Goal: Task Accomplishment & Management: Use online tool/utility

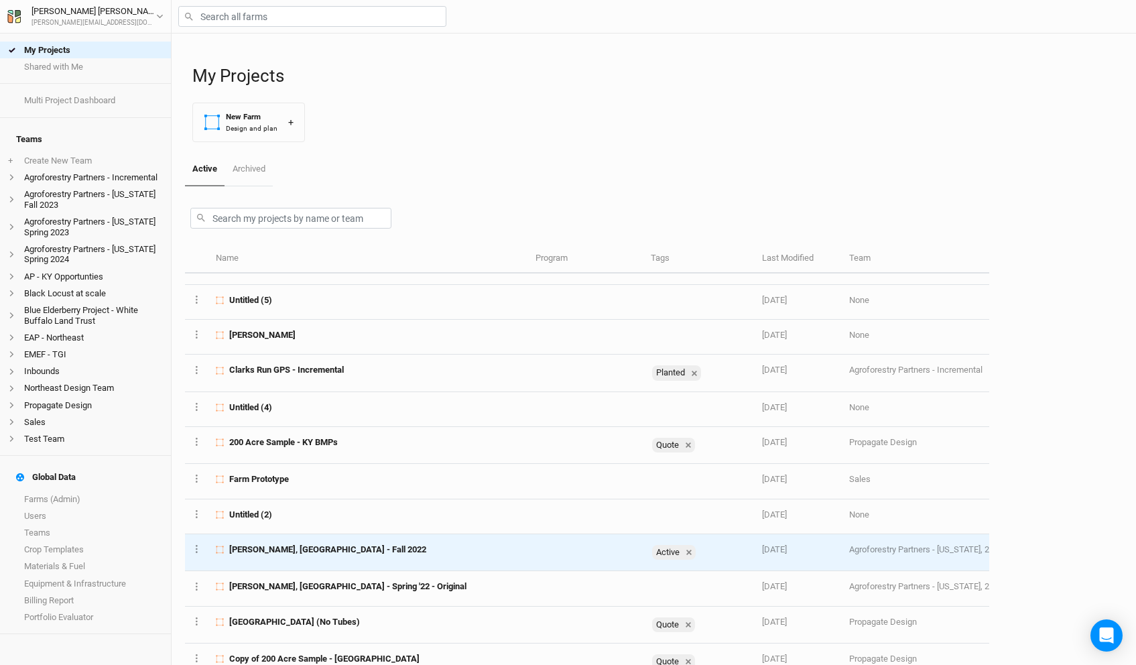
scroll to position [267, 0]
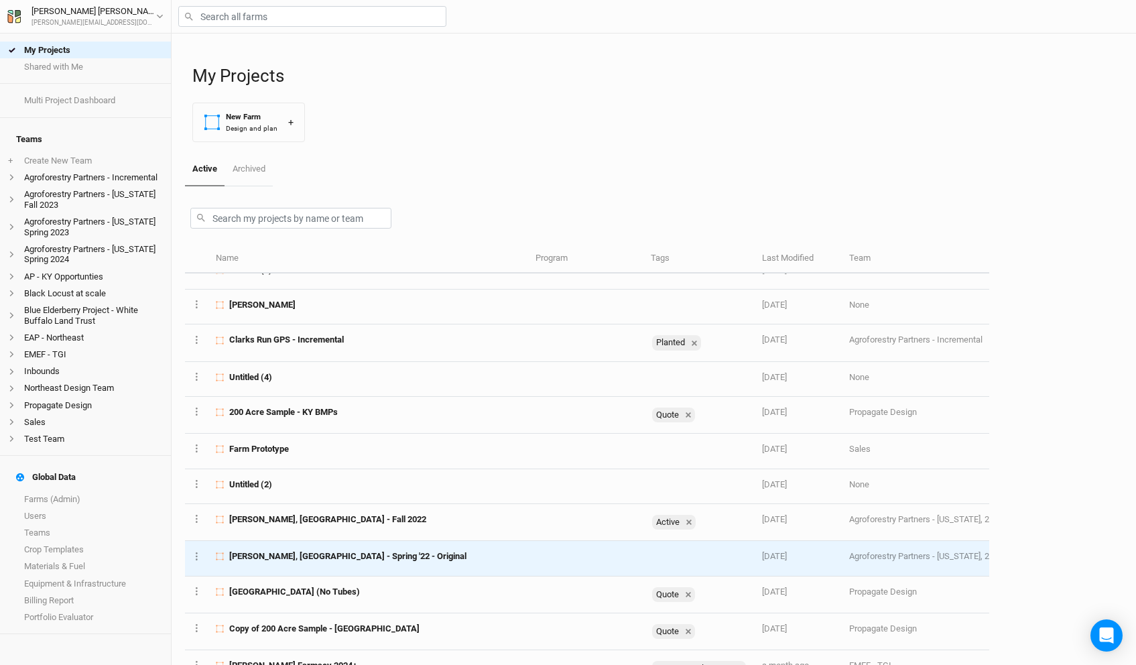
click at [354, 560] on div "[PERSON_NAME], [GEOGRAPHIC_DATA] - Spring '22 - Original" at bounding box center [368, 556] width 304 height 12
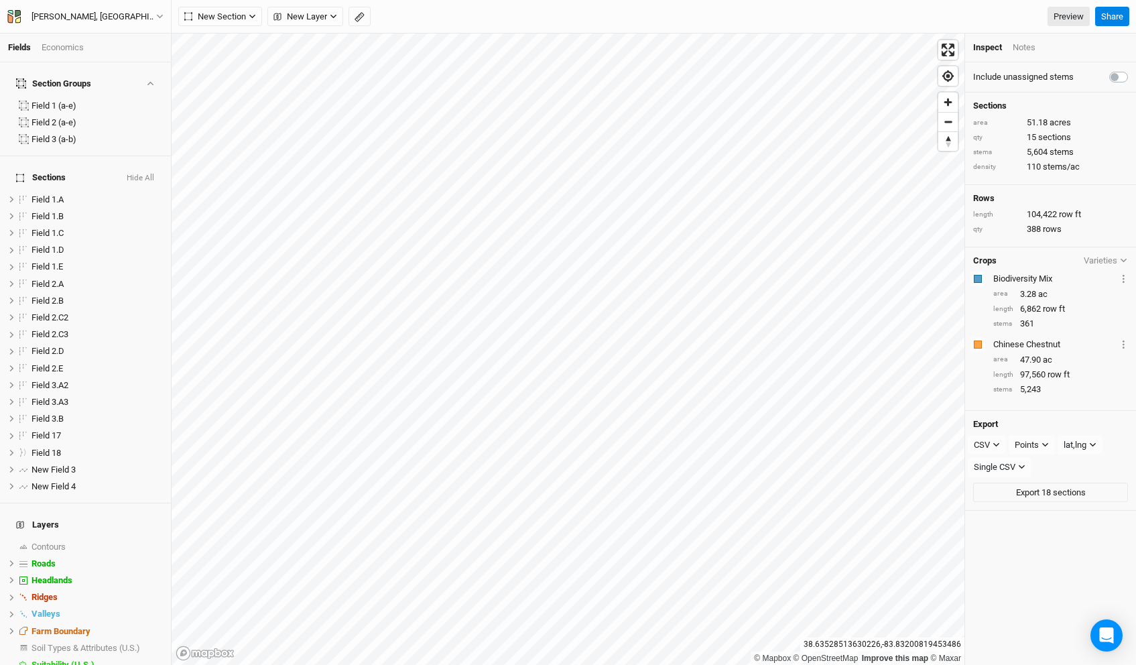
click at [146, 174] on button "Hide All" at bounding box center [140, 178] width 29 height 9
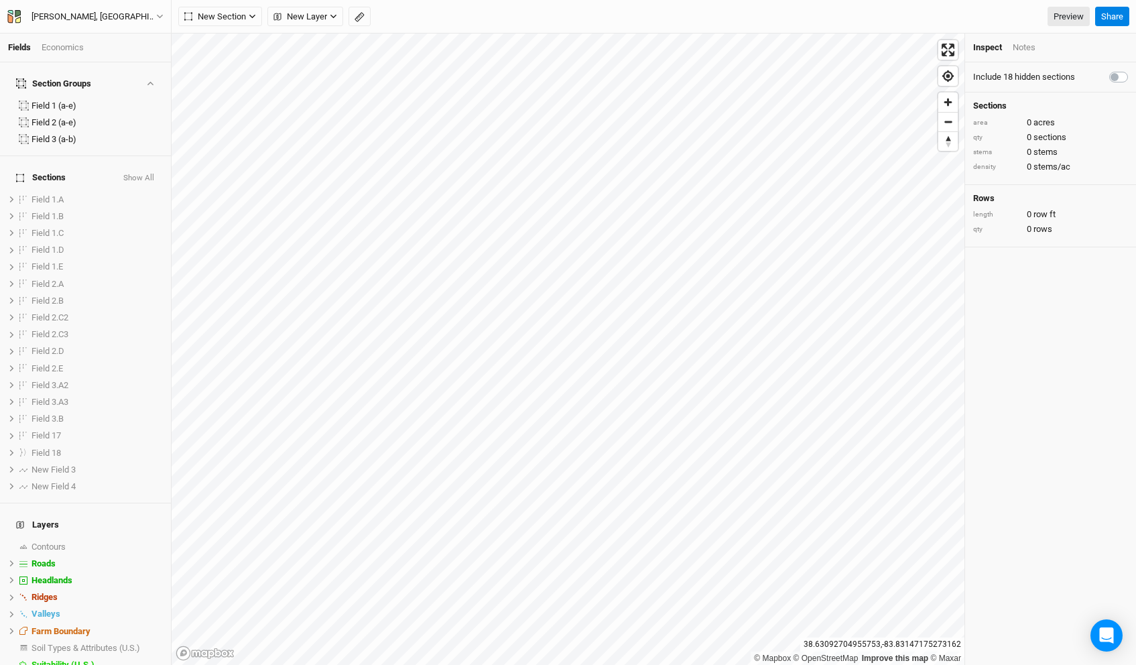
click at [147, 174] on button "Show All" at bounding box center [139, 178] width 32 height 9
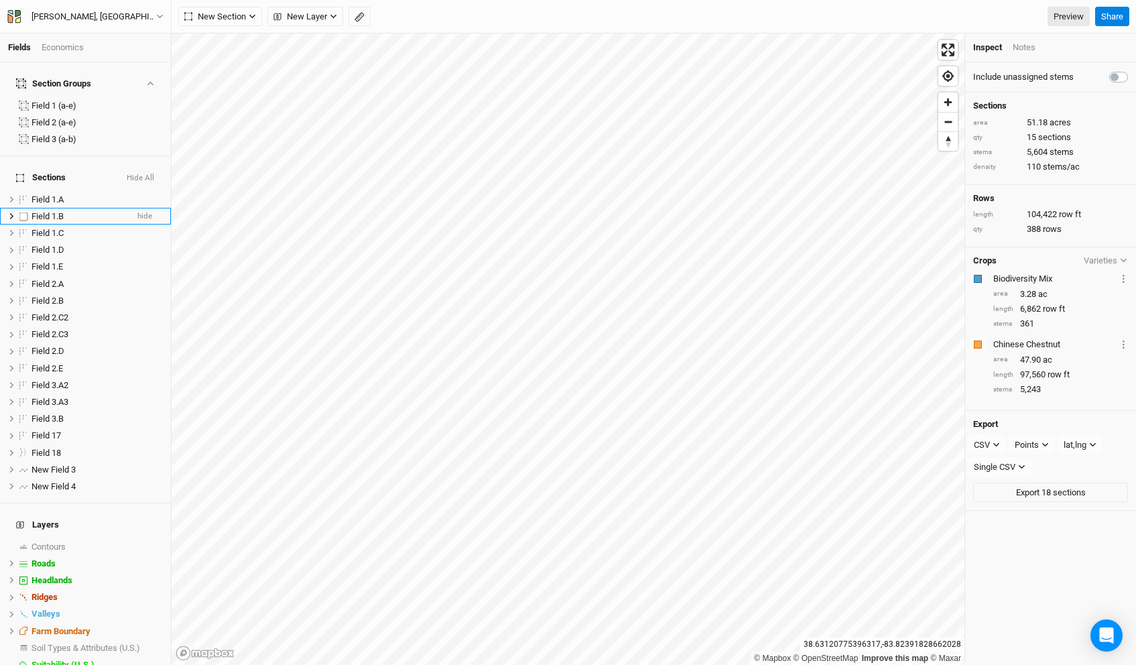
click at [69, 211] on div "Field 1.B" at bounding box center [78, 216] width 95 height 11
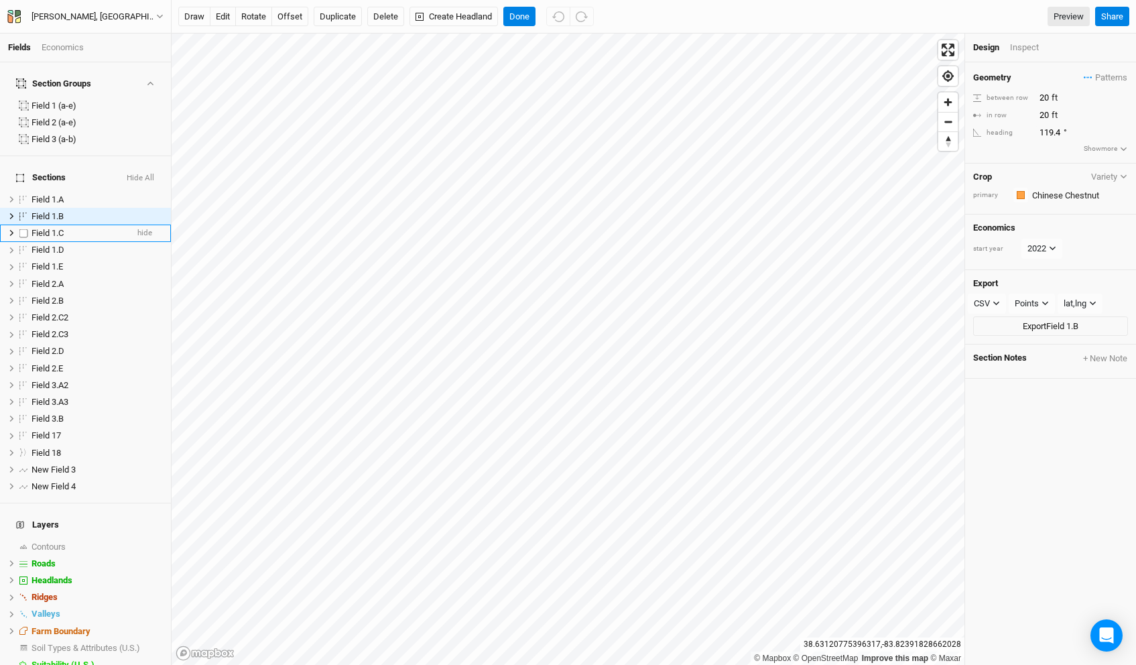
click at [70, 228] on div "Field 1.C" at bounding box center [78, 233] width 95 height 11
click at [529, 13] on button "Done" at bounding box center [519, 17] width 32 height 20
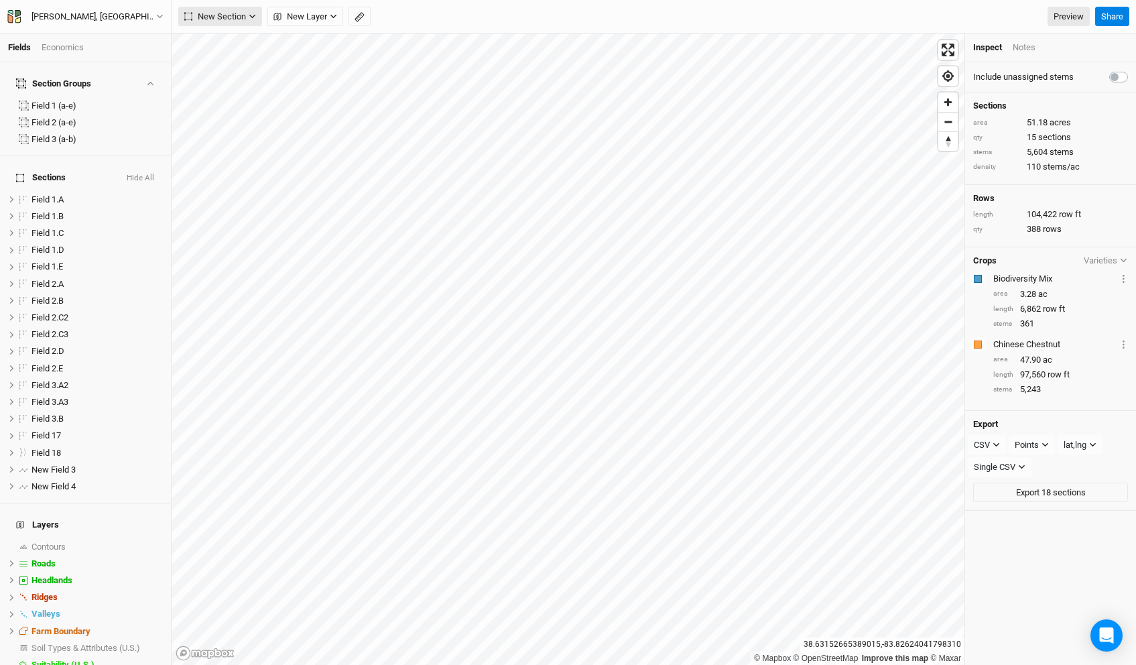
click at [236, 9] on button "New Section" at bounding box center [220, 17] width 84 height 20
click at [236, 10] on span "New Section" at bounding box center [215, 16] width 62 height 13
click at [45, 261] on span "Field 1.E" at bounding box center [46, 266] width 31 height 10
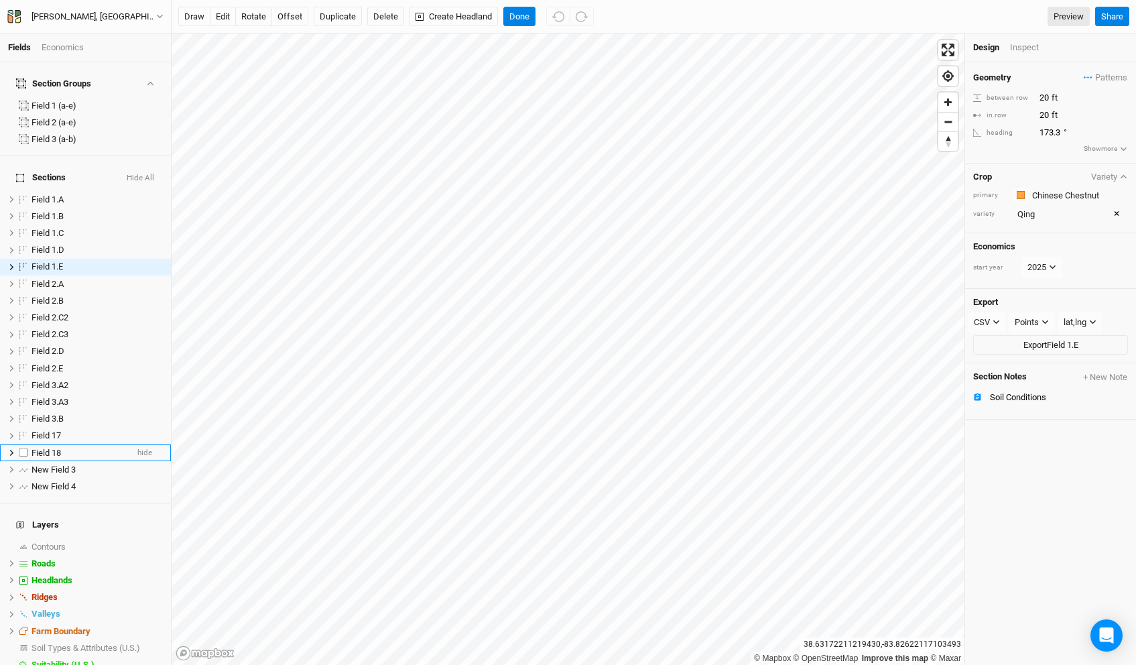
click at [74, 448] on div "Field 18" at bounding box center [78, 453] width 95 height 11
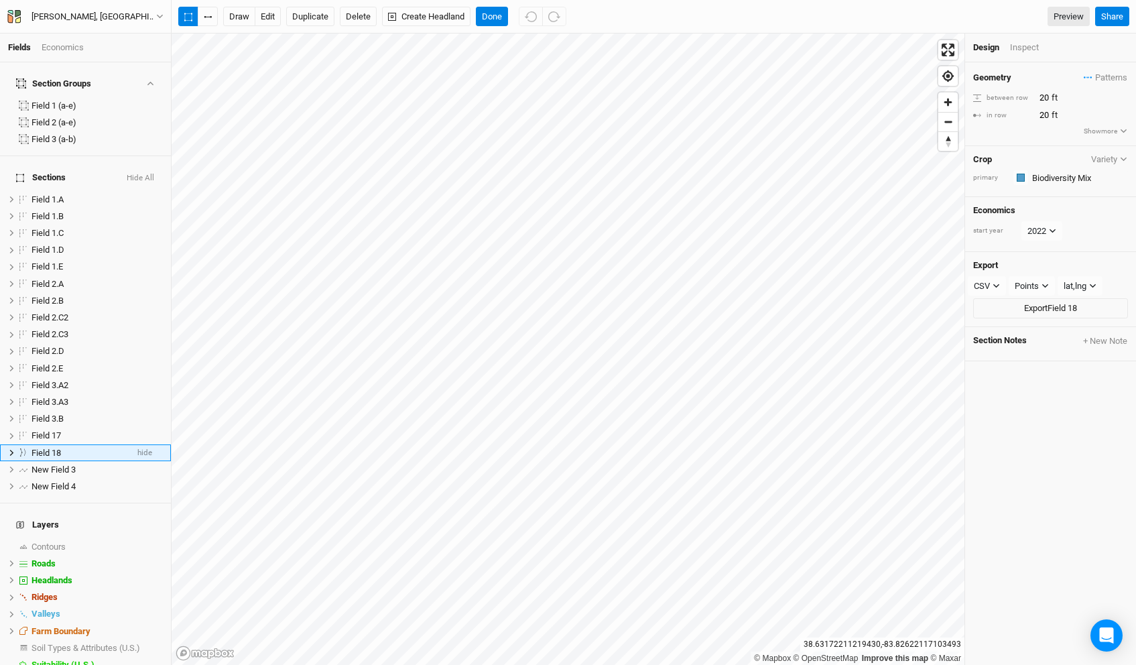
scroll to position [42, 0]
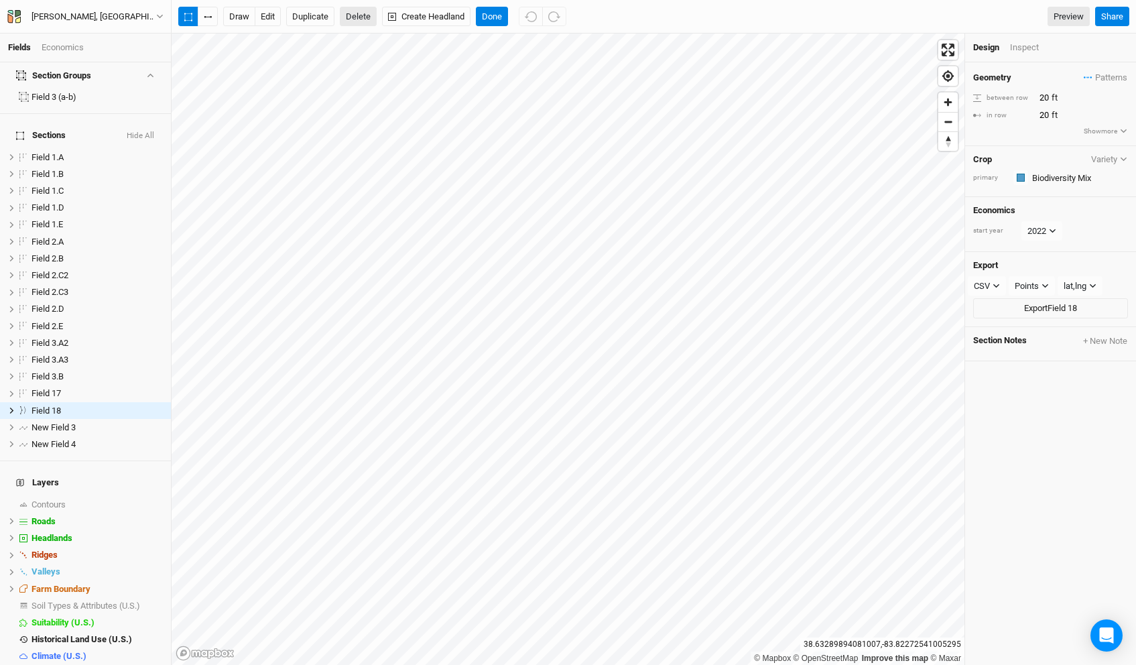
click at [362, 13] on button "Delete" at bounding box center [358, 17] width 37 height 20
click at [419, 17] on button "Confirm" at bounding box center [400, 17] width 42 height 20
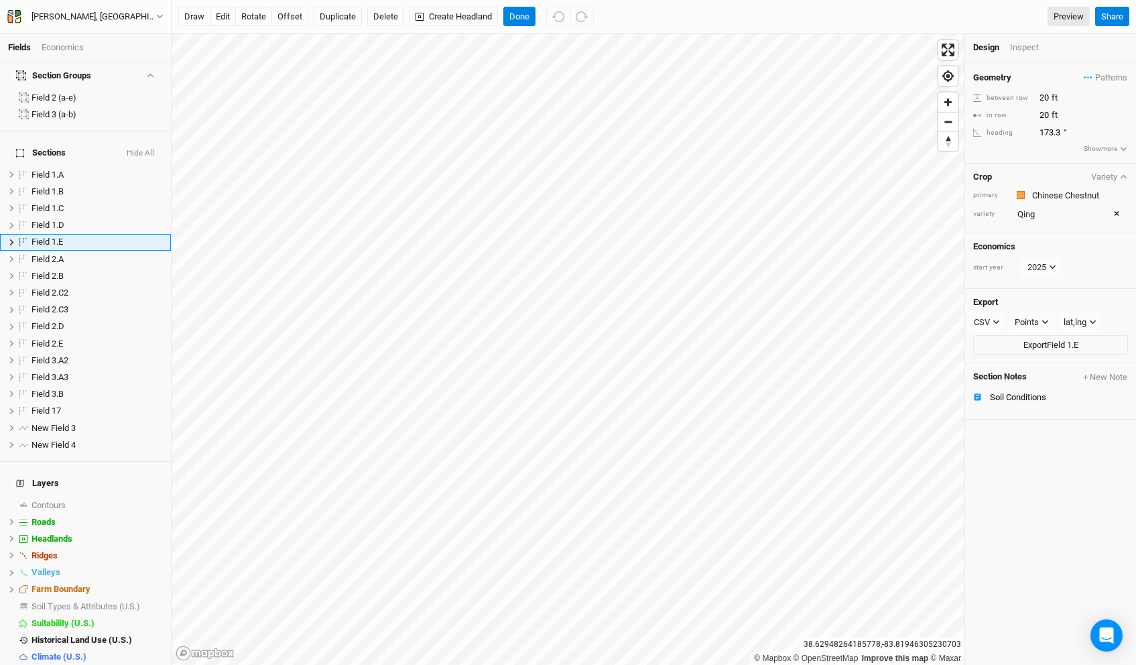
scroll to position [0, 0]
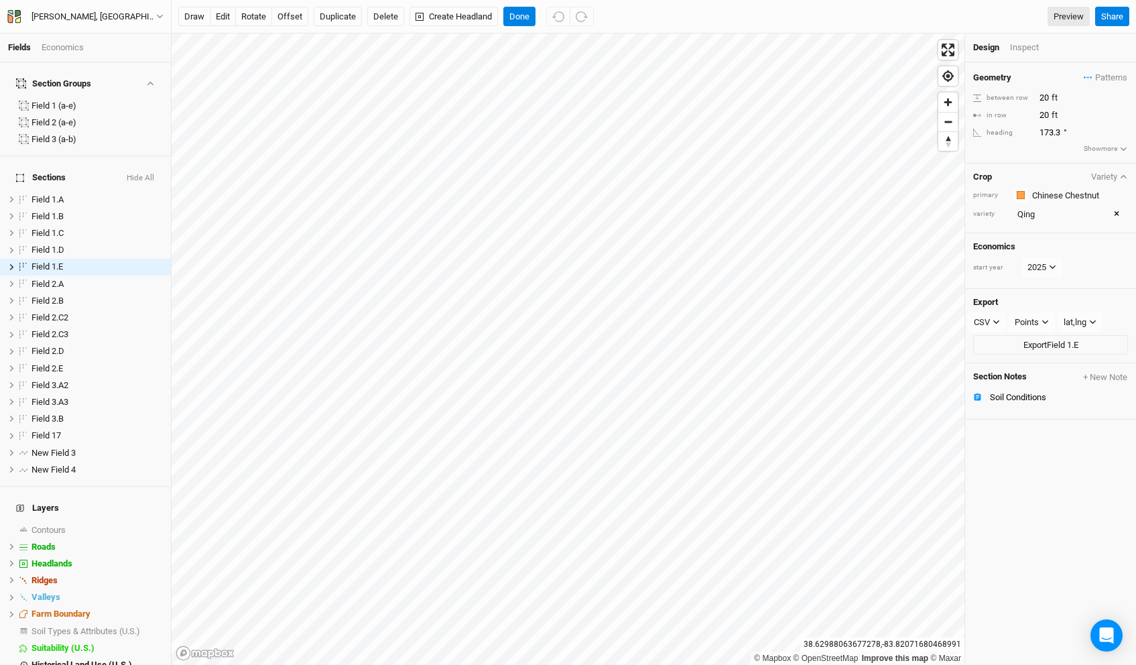
click at [154, 174] on button "Hide All" at bounding box center [140, 178] width 29 height 9
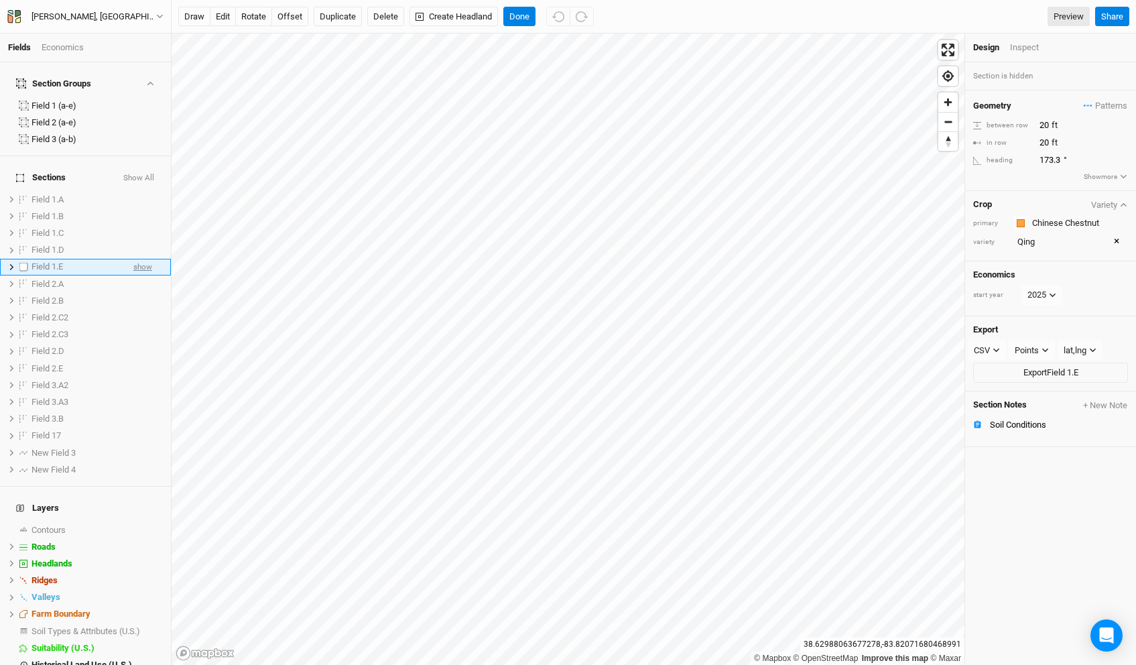
click at [145, 259] on span "show" at bounding box center [142, 267] width 19 height 17
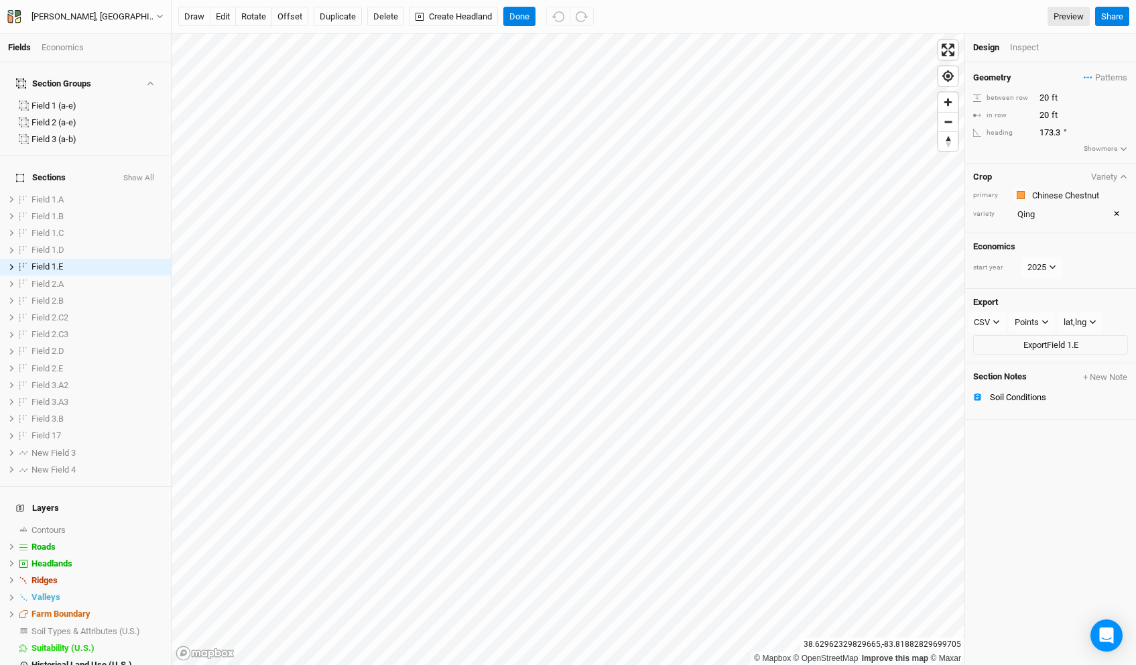
click at [1025, 48] on div "Inspect" at bounding box center [1034, 48] width 48 height 12
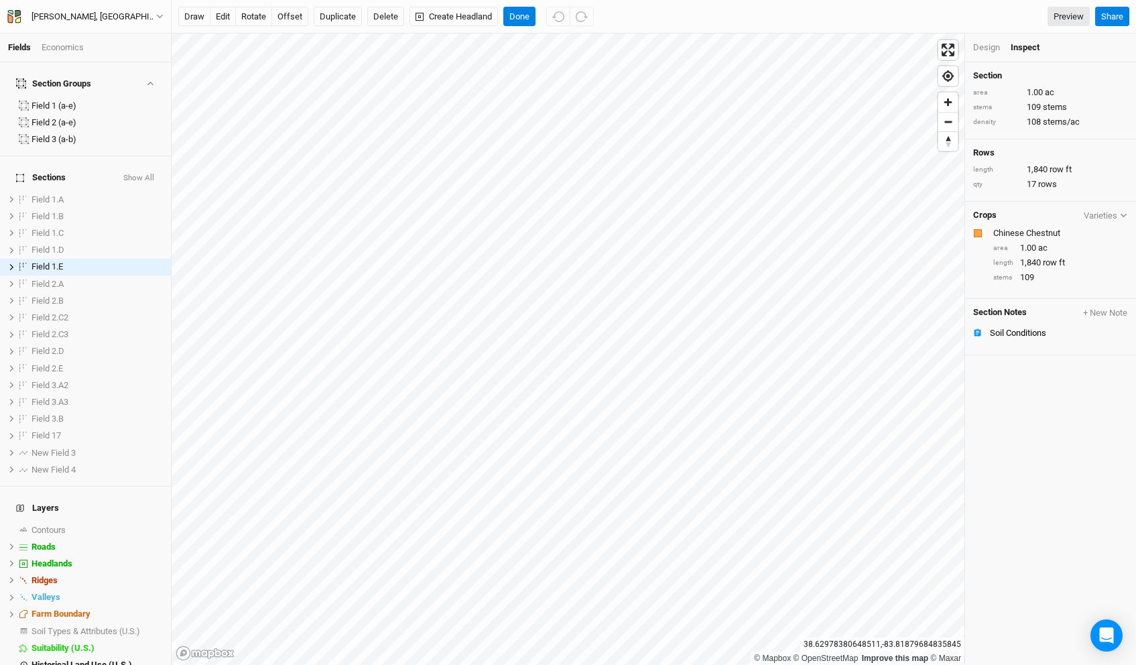
click at [985, 47] on div "Design" at bounding box center [986, 48] width 27 height 12
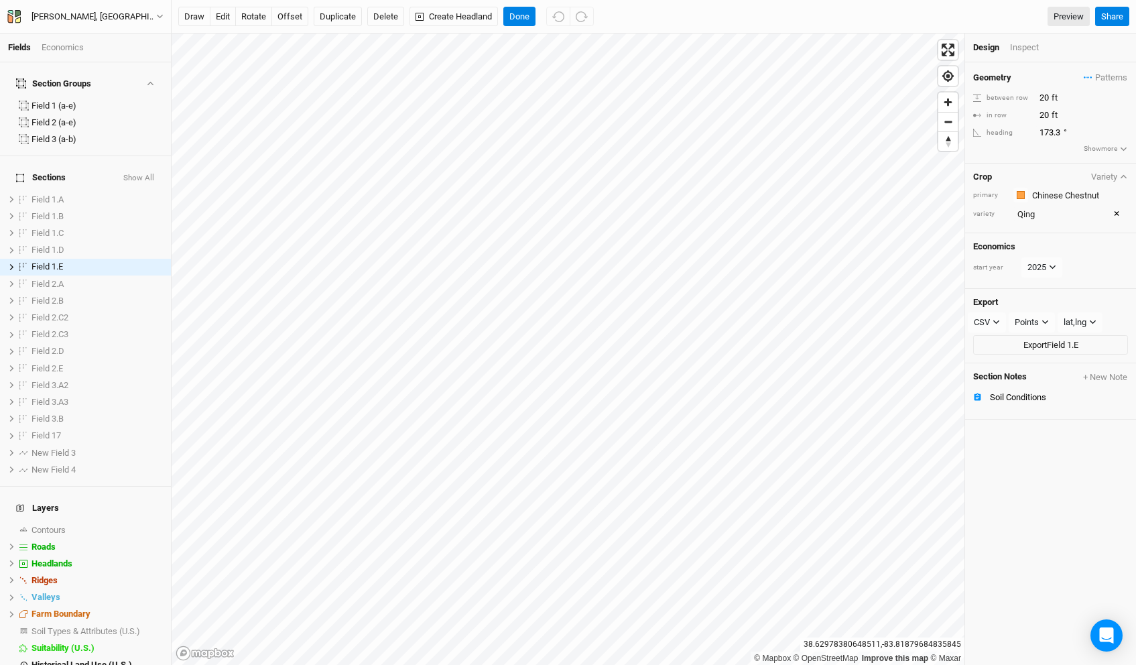
click at [1026, 51] on div "Inspect" at bounding box center [1034, 48] width 48 height 12
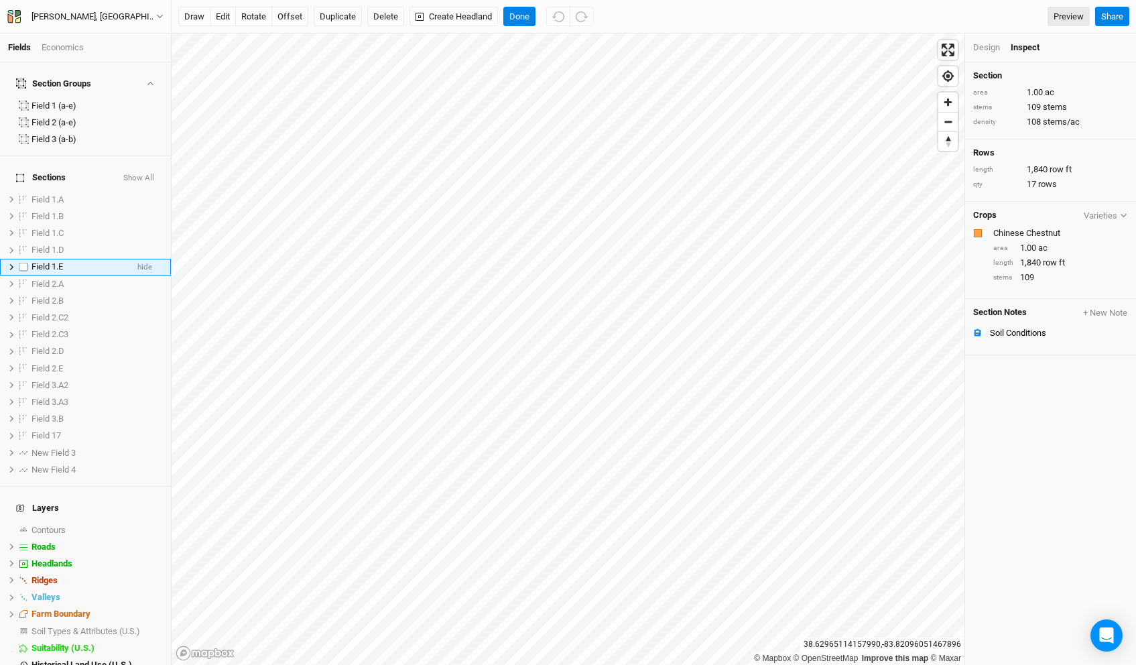
click at [29, 259] on label at bounding box center [23, 267] width 17 height 17
click at [28, 263] on input "checkbox" at bounding box center [23, 267] width 9 height 9
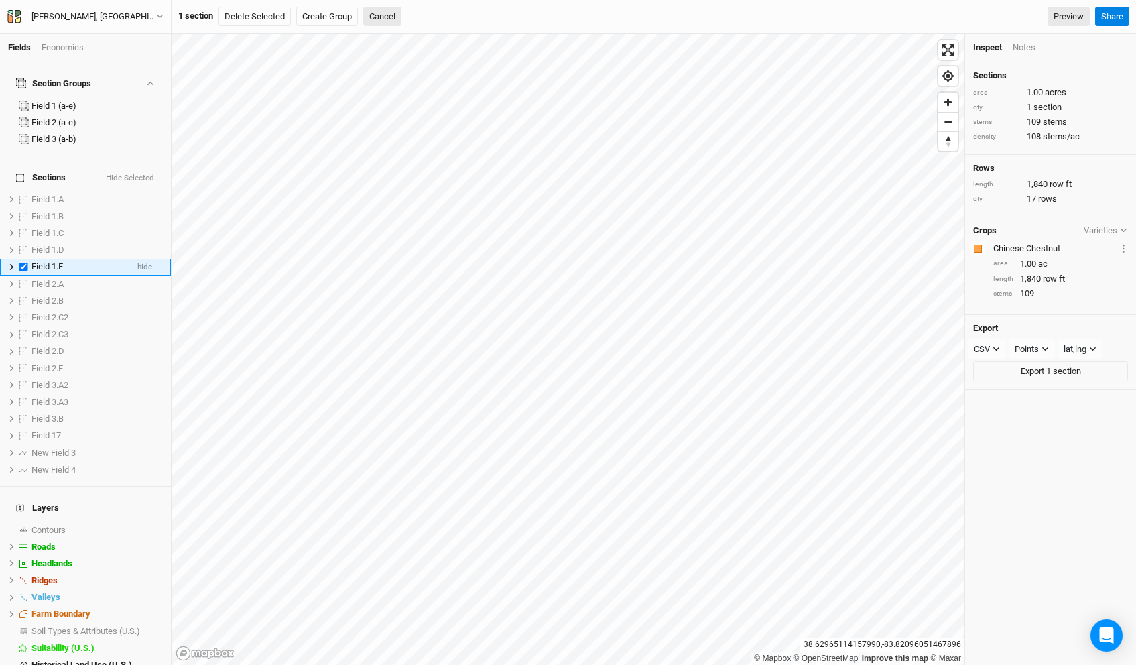
click at [29, 259] on label at bounding box center [23, 267] width 17 height 17
click at [28, 263] on input "checkbox" at bounding box center [23, 267] width 9 height 9
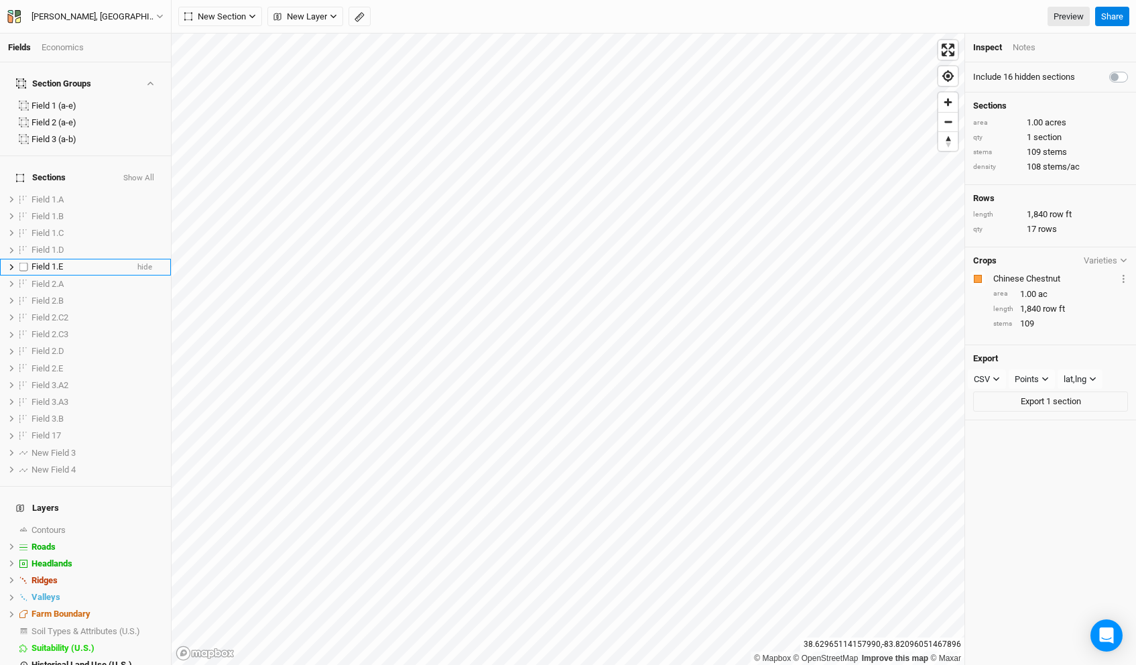
click at [26, 259] on label at bounding box center [23, 267] width 17 height 17
click at [26, 263] on input "checkbox" at bounding box center [23, 267] width 9 height 9
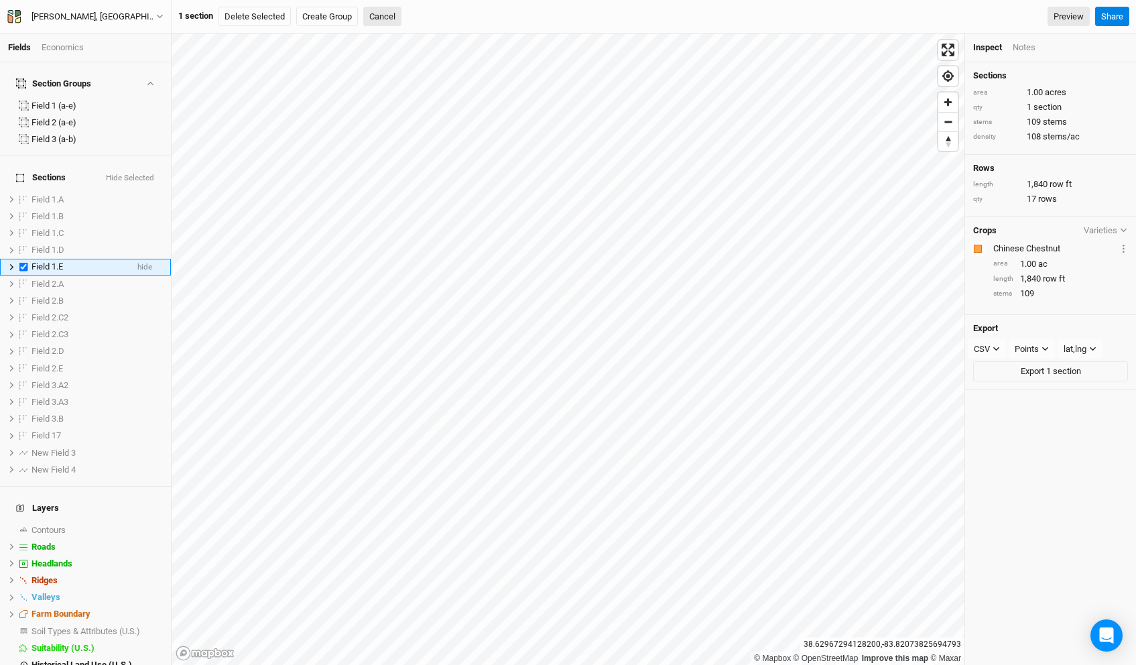
click at [26, 259] on label at bounding box center [23, 267] width 17 height 17
click at [26, 263] on input "checkbox" at bounding box center [23, 267] width 9 height 9
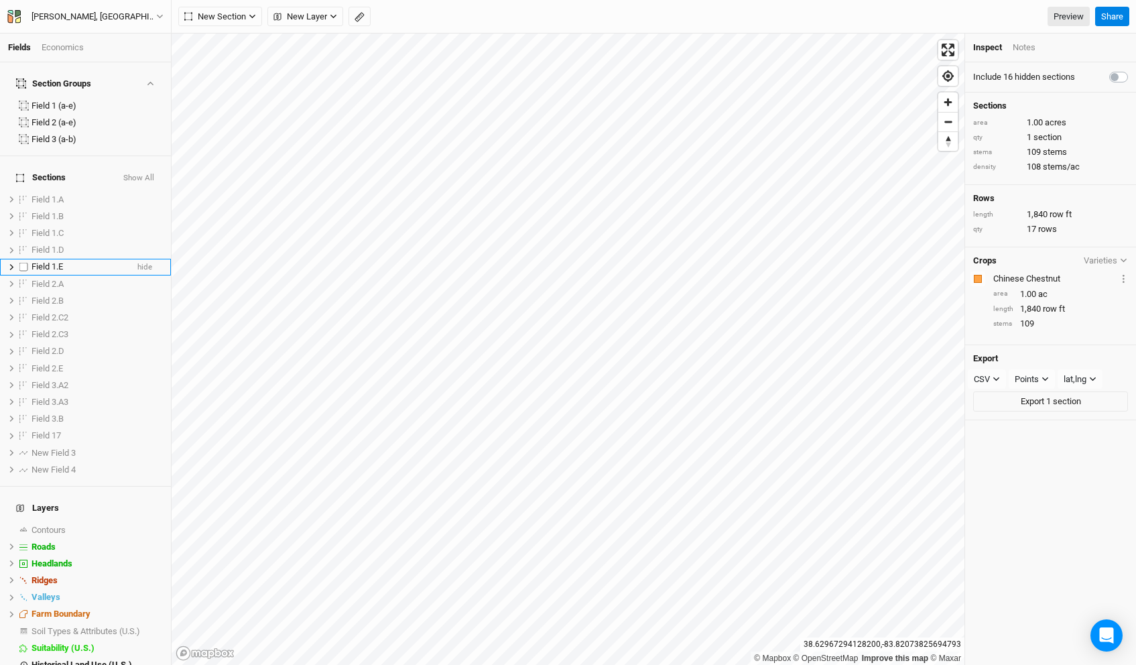
click at [52, 261] on span "Field 1.E" at bounding box center [46, 266] width 31 height 10
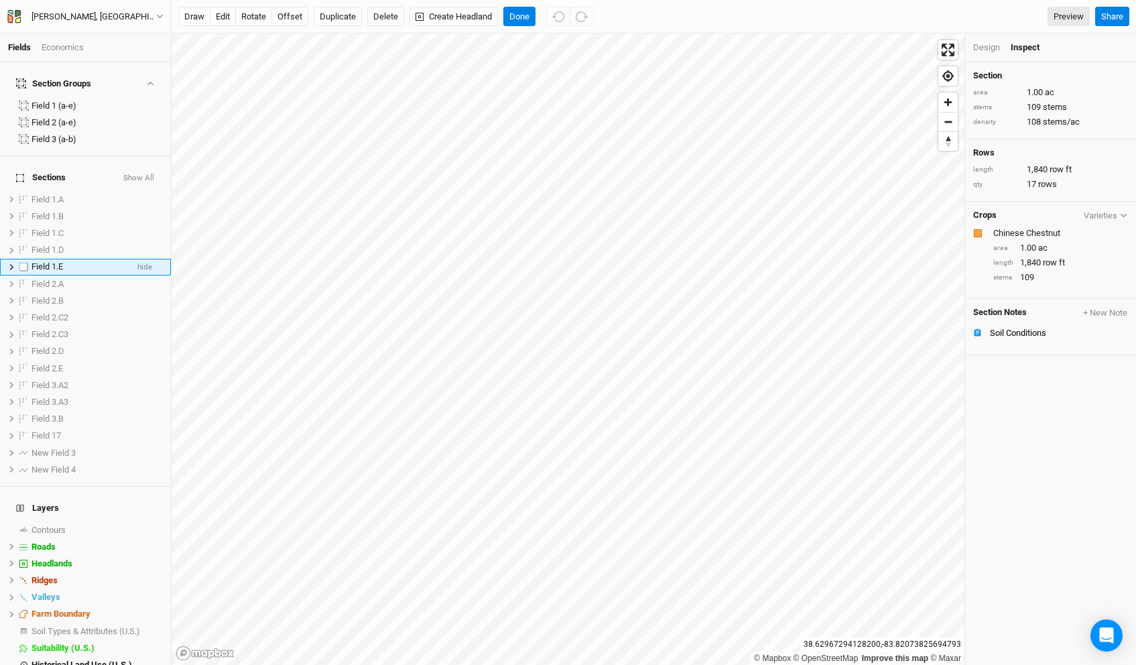
click at [25, 259] on label at bounding box center [23, 267] width 17 height 17
click at [25, 263] on input "checkbox" at bounding box center [23, 267] width 9 height 9
checkbox input "true"
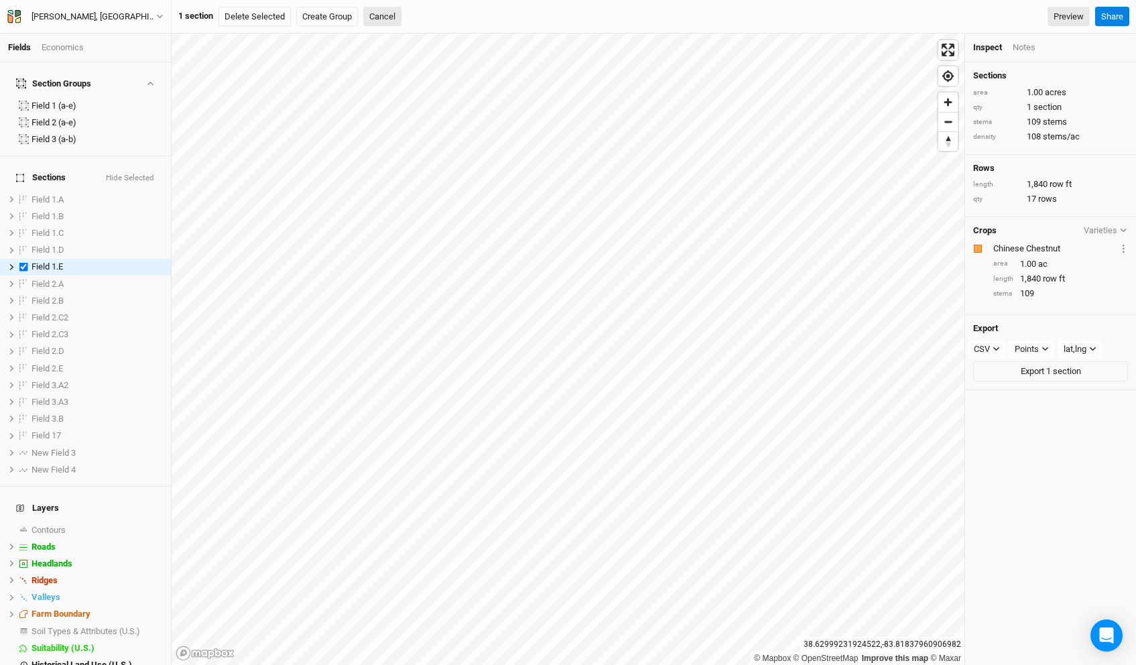
click at [1027, 50] on div "Notes" at bounding box center [1023, 48] width 23 height 12
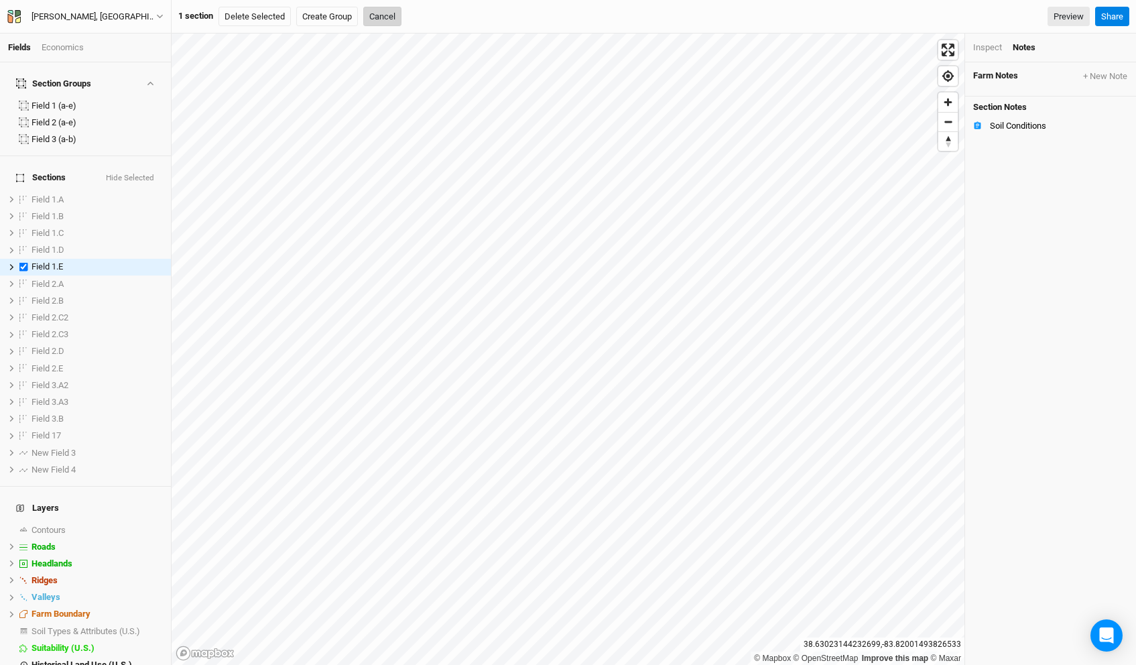
click at [380, 15] on button "Cancel" at bounding box center [382, 17] width 38 height 20
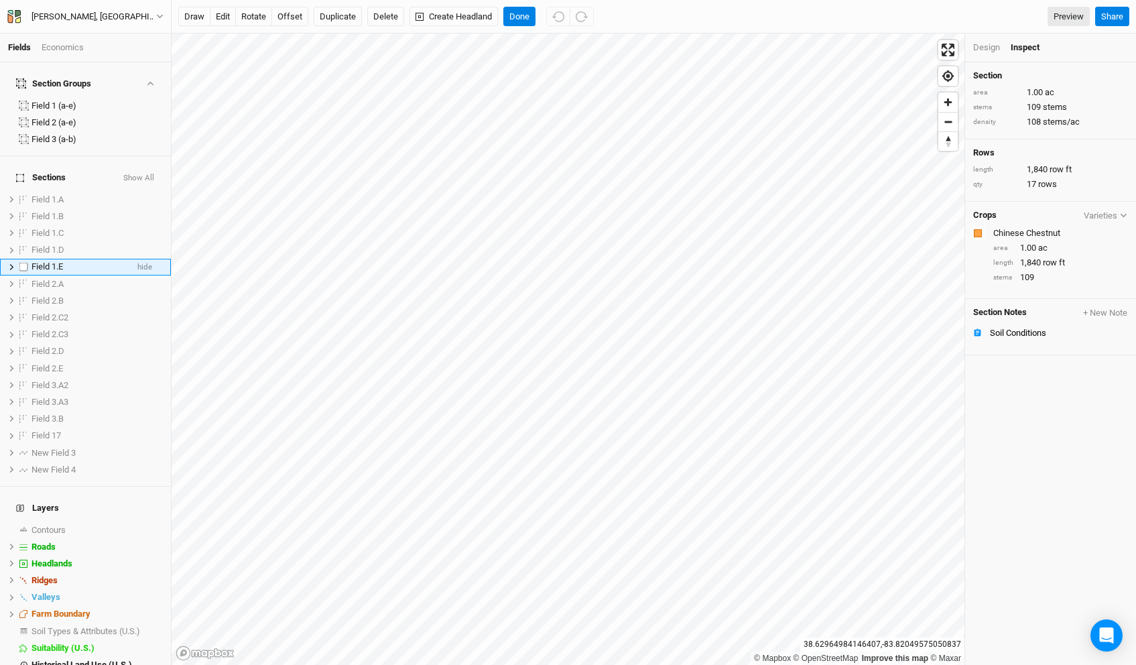
click at [9, 263] on icon at bounding box center [11, 266] width 7 height 7
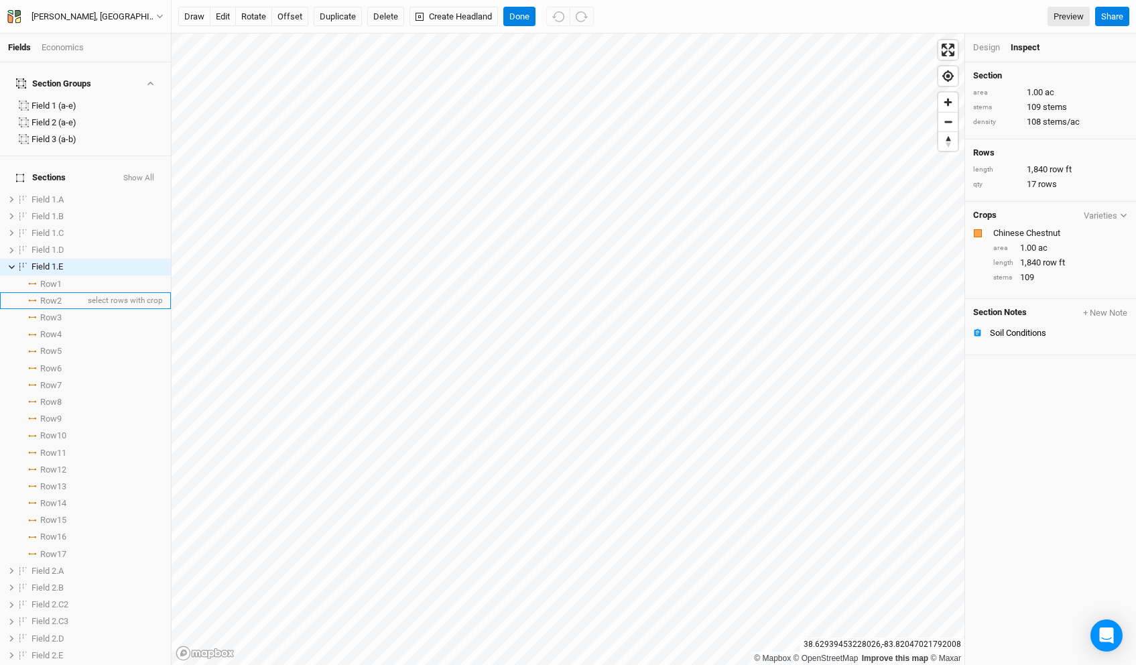
click at [52, 296] on span "Row 2" at bounding box center [50, 301] width 21 height 11
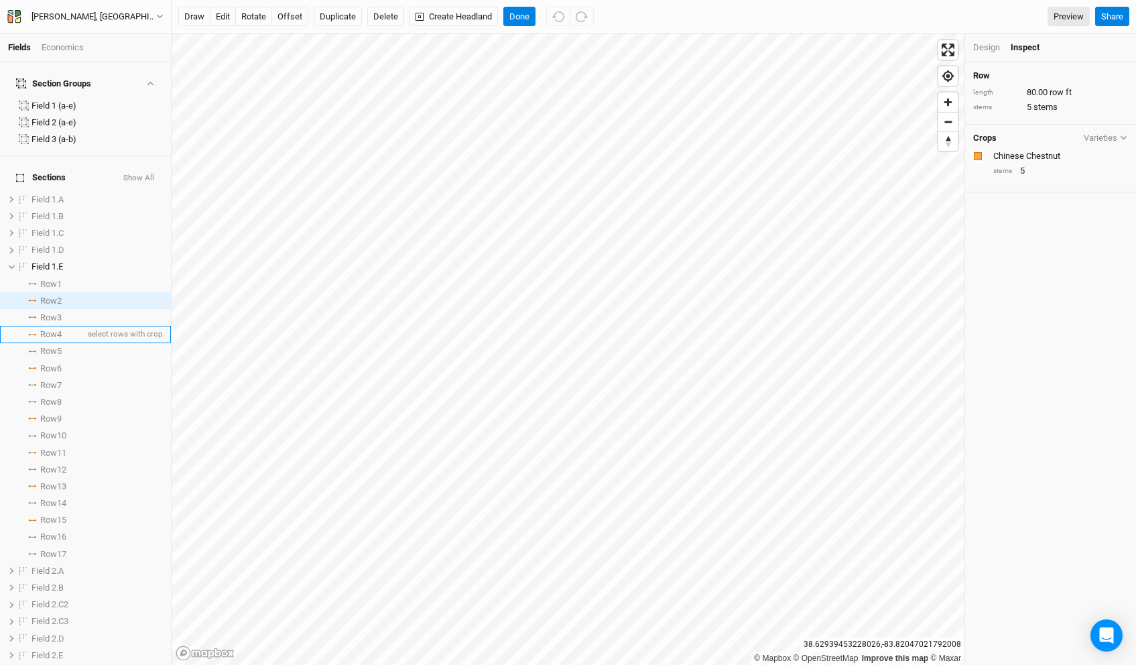
click at [52, 329] on span "Row 4" at bounding box center [50, 334] width 21 height 11
click at [52, 363] on span "Row 6" at bounding box center [50, 368] width 21 height 11
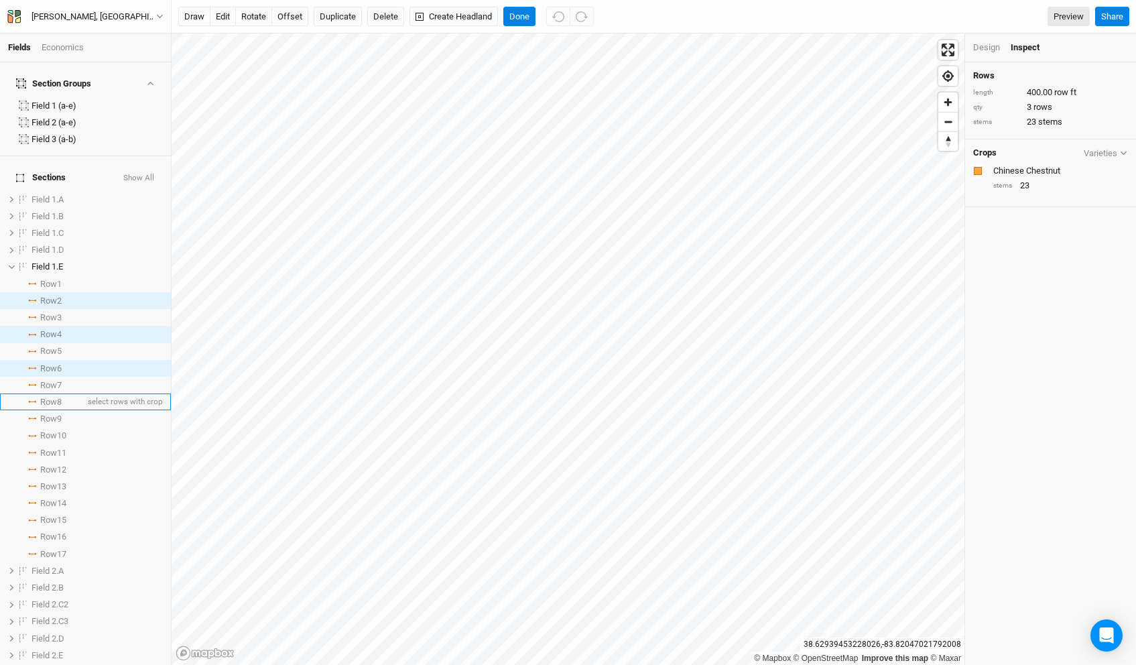
click at [54, 397] on span "Row 8" at bounding box center [50, 402] width 21 height 11
click at [56, 430] on span "Row 10" at bounding box center [53, 435] width 26 height 11
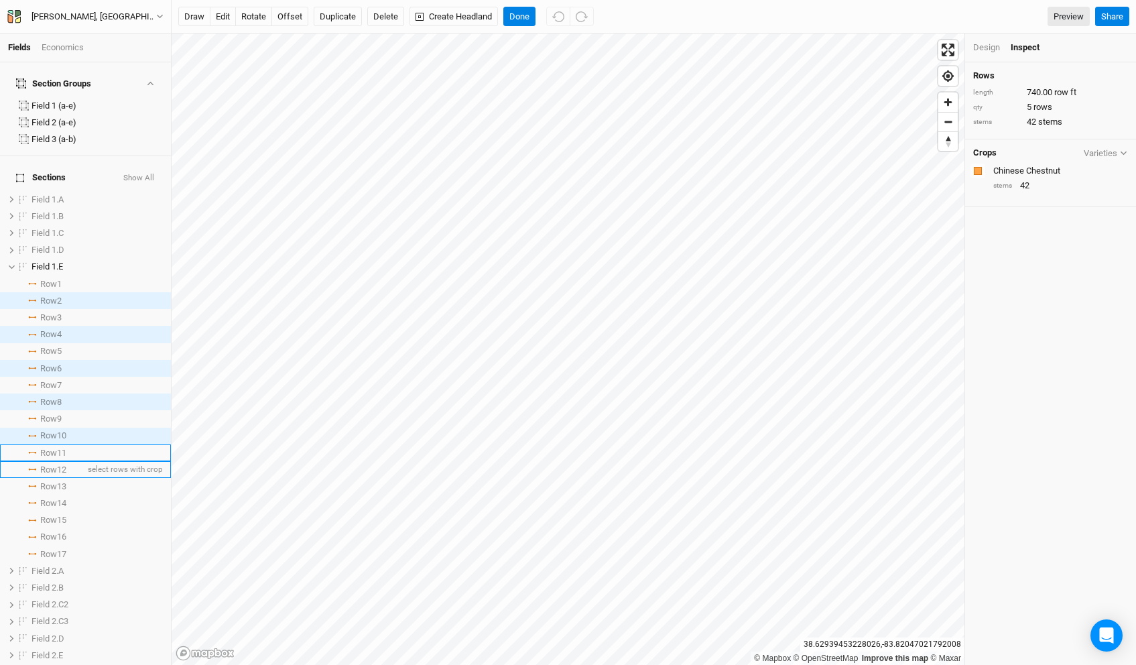
click at [55, 464] on span "Row 12" at bounding box center [53, 469] width 26 height 11
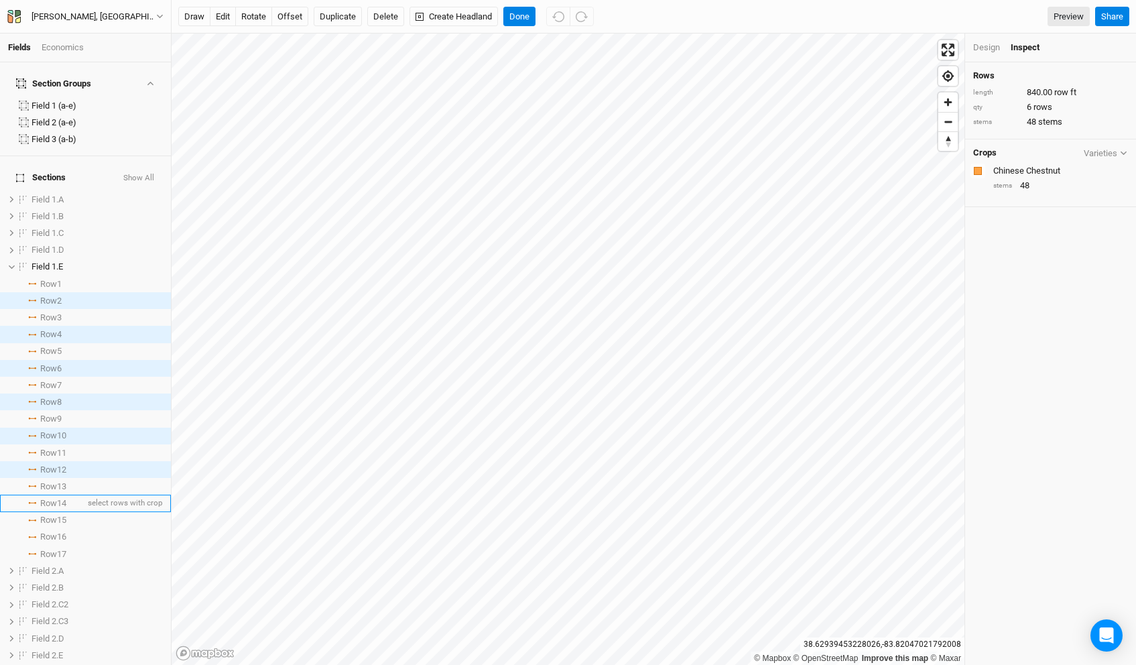
click at [54, 495] on li "Row 14 select rows with crop" at bounding box center [85, 503] width 171 height 17
click at [56, 531] on span "Row 16" at bounding box center [53, 536] width 26 height 11
click at [989, 49] on div "Design" at bounding box center [986, 48] width 27 height 12
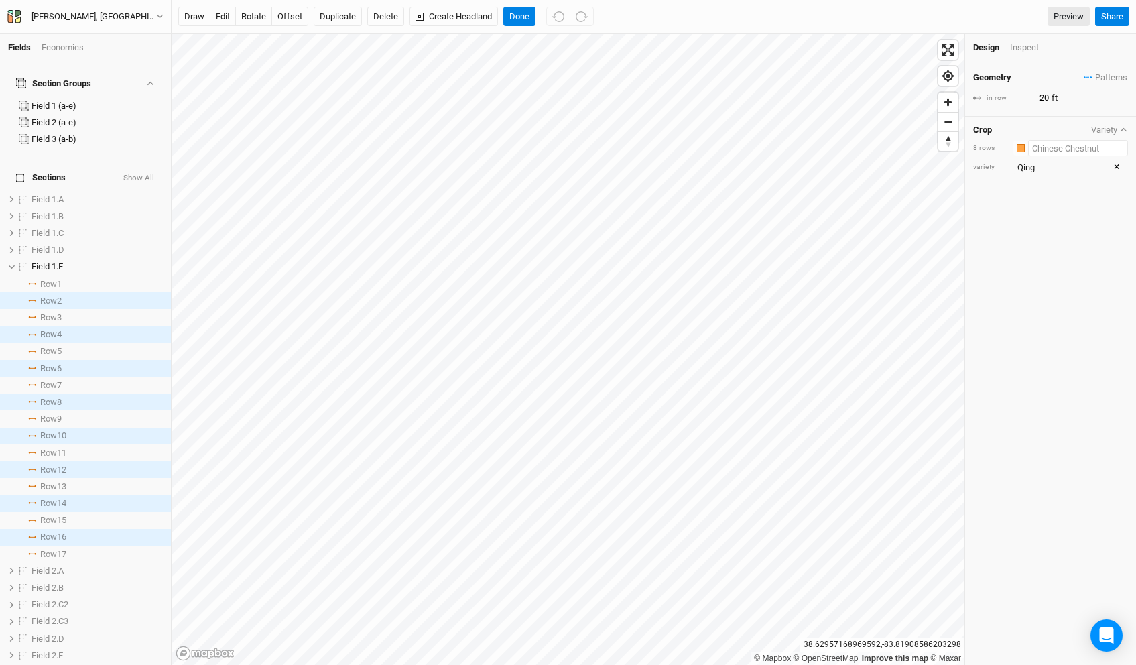
click at [1043, 149] on input "text" at bounding box center [1078, 148] width 100 height 16
type input "b"
type input "biodiversity Mix"
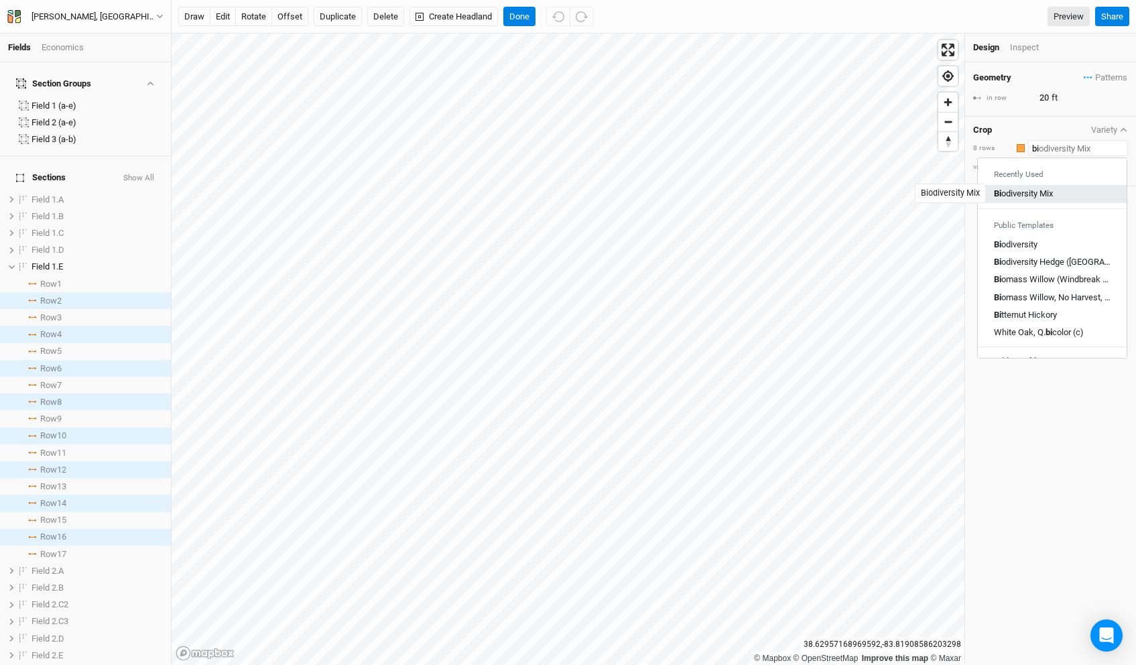
click at [1038, 191] on div "Bi odiversity Mix" at bounding box center [1023, 194] width 59 height 12
type input "Biodiversity Mix"
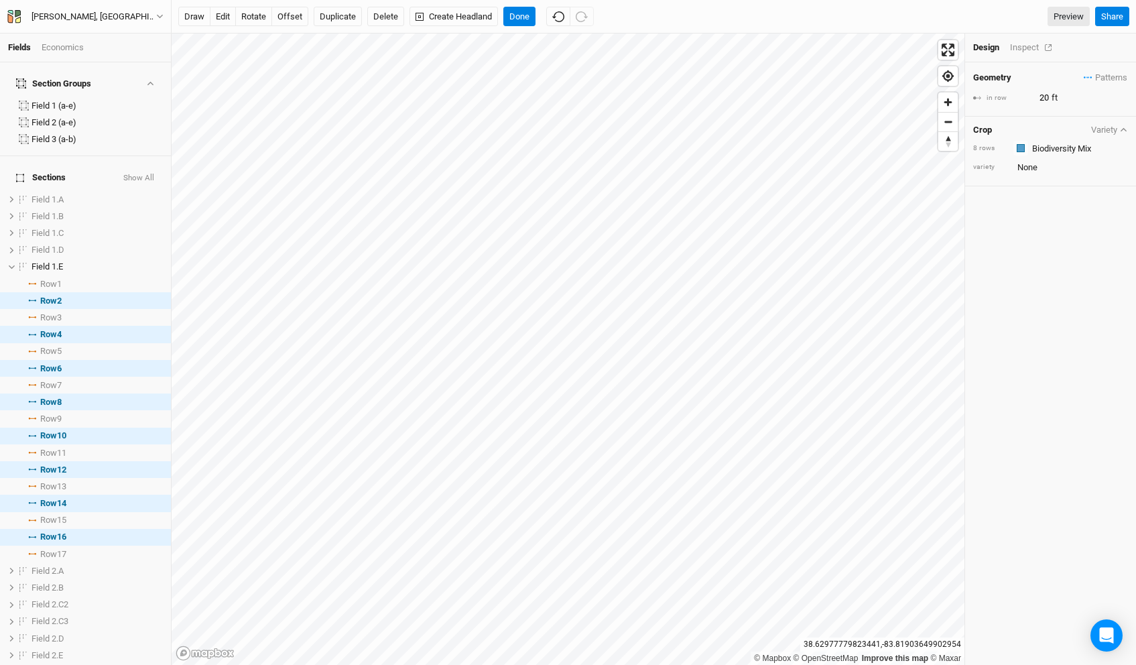
click at [1027, 51] on div "Inspect" at bounding box center [1034, 48] width 48 height 12
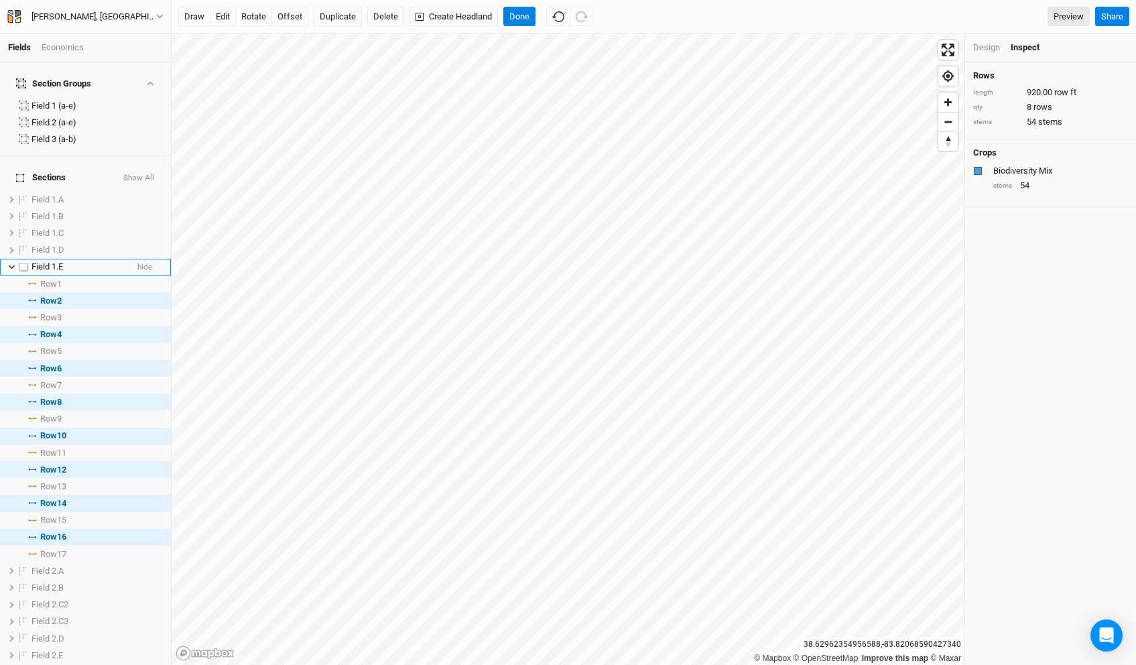
click at [57, 261] on span "Field 1.E" at bounding box center [46, 266] width 31 height 10
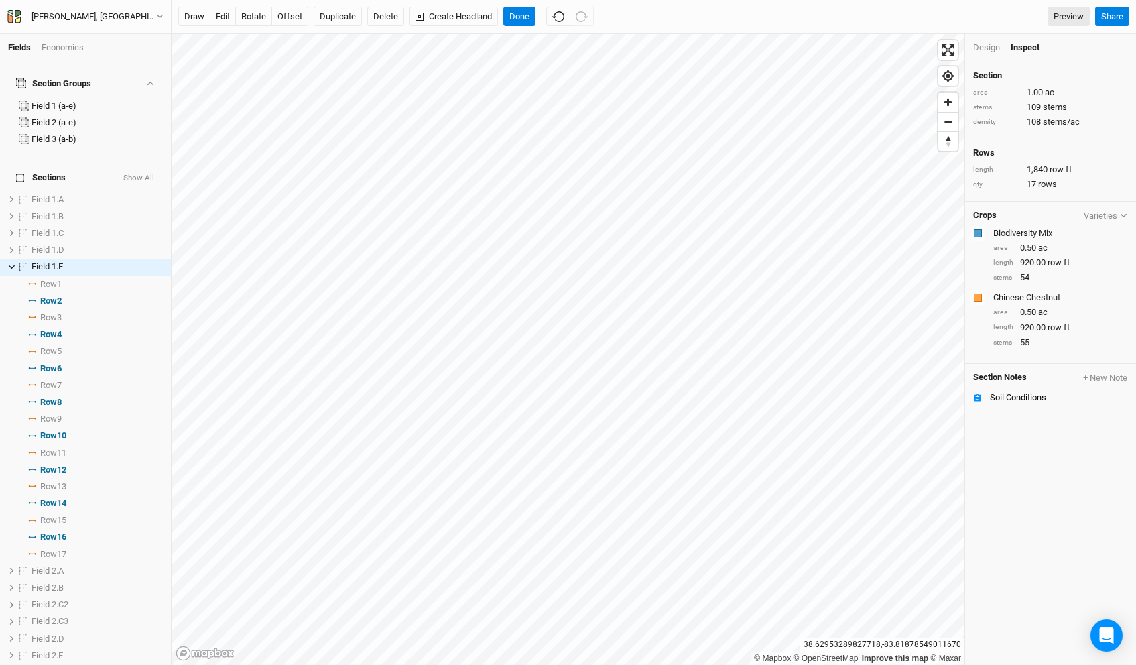
click at [1122, 212] on icon "button" at bounding box center [1123, 215] width 7 height 7
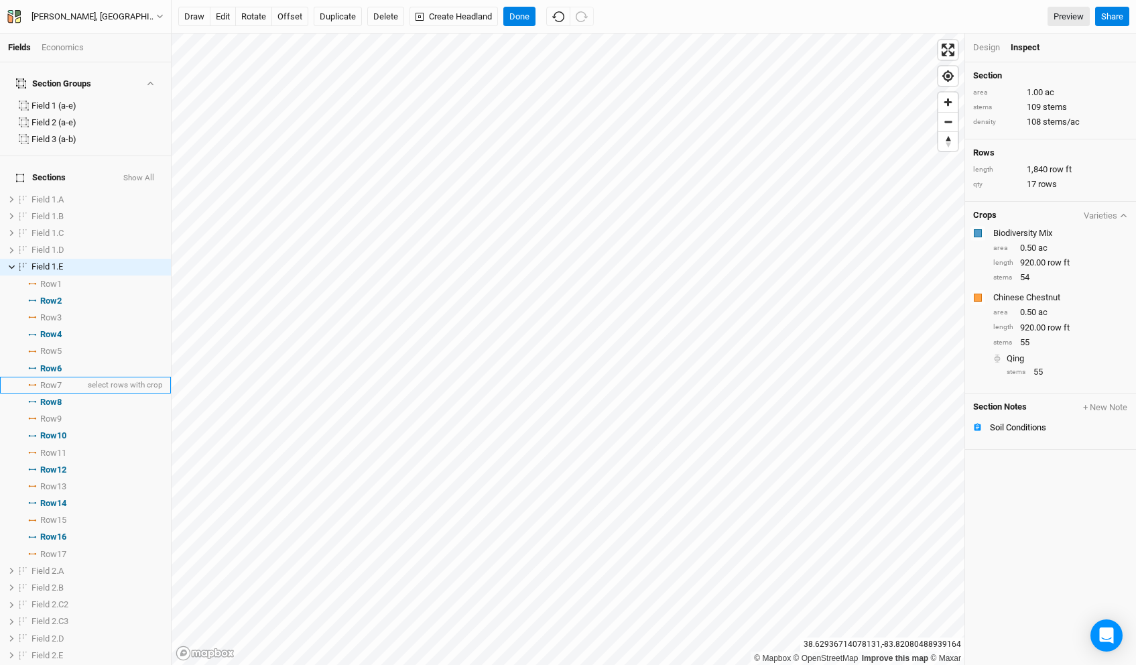
click at [58, 380] on span "Row 7" at bounding box center [50, 385] width 21 height 11
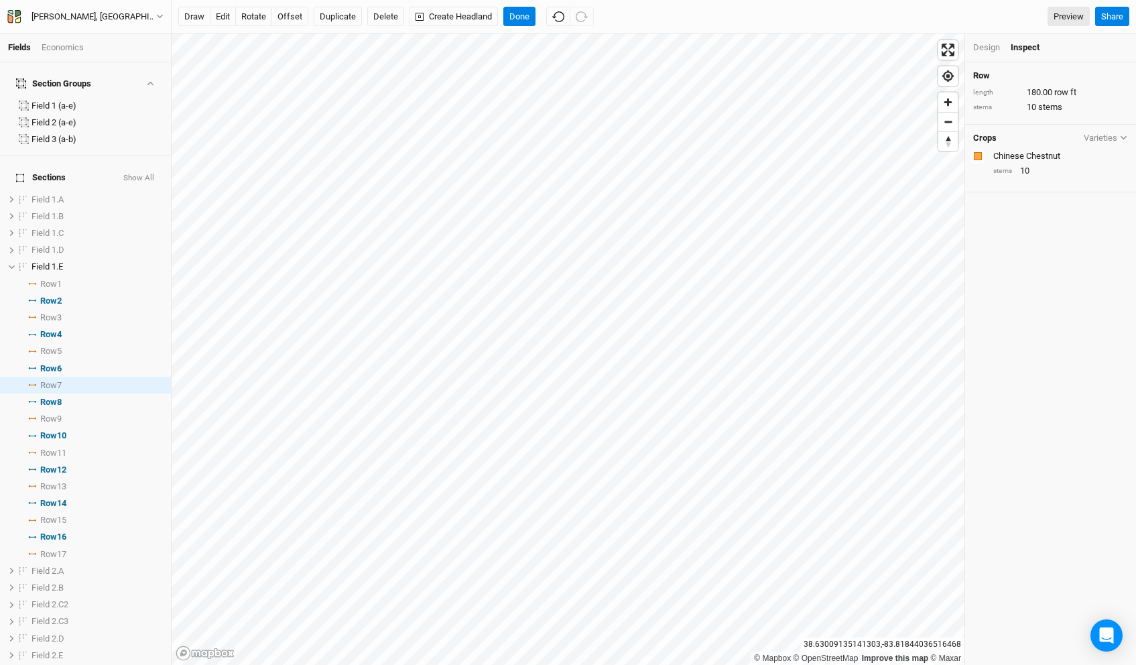
click at [989, 50] on div "Design" at bounding box center [986, 48] width 27 height 12
click at [1045, 164] on input "text" at bounding box center [1070, 167] width 115 height 16
type input "PQK"
click at [1080, 192] on div "Add variety: PQK" at bounding box center [1065, 191] width 60 height 12
type input "PQK"
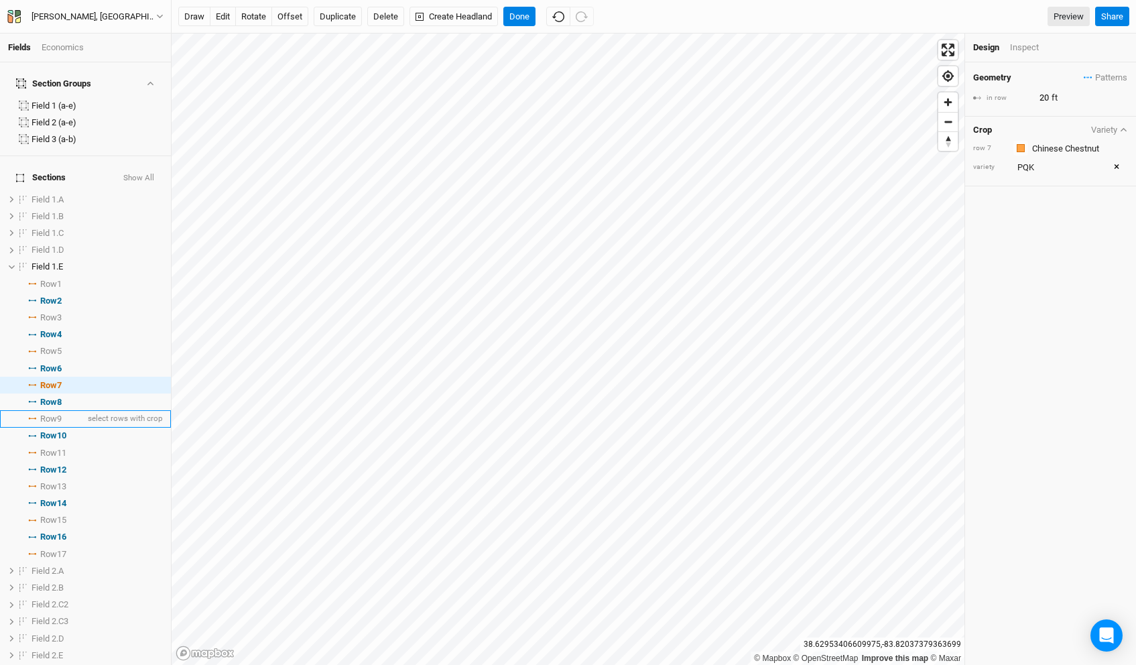
click at [61, 413] on span "Row 9" at bounding box center [50, 418] width 21 height 11
click at [1040, 164] on input "text" at bounding box center [1070, 167] width 115 height 16
click at [1037, 233] on link "Qing" at bounding box center [1072, 241] width 106 height 17
type input "Qing"
click at [1036, 169] on input "text" at bounding box center [1070, 167] width 115 height 16
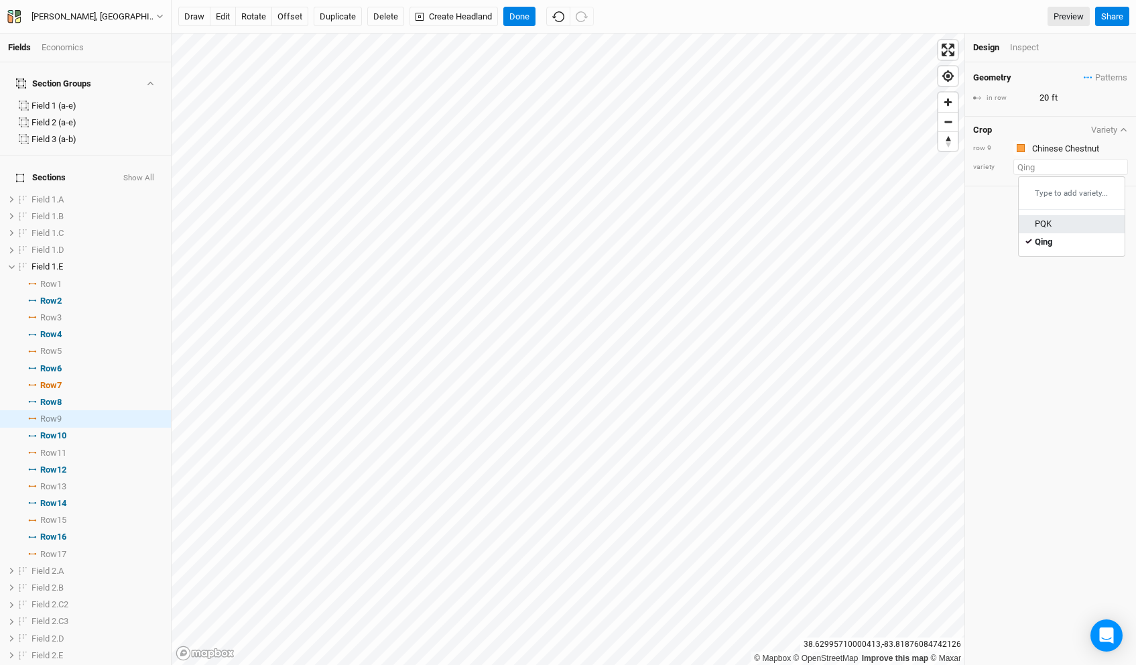
click at [1037, 220] on div "PQK" at bounding box center [1043, 224] width 17 height 12
type input "PQK"
click at [69, 261] on div "Field 1.E" at bounding box center [78, 266] width 95 height 11
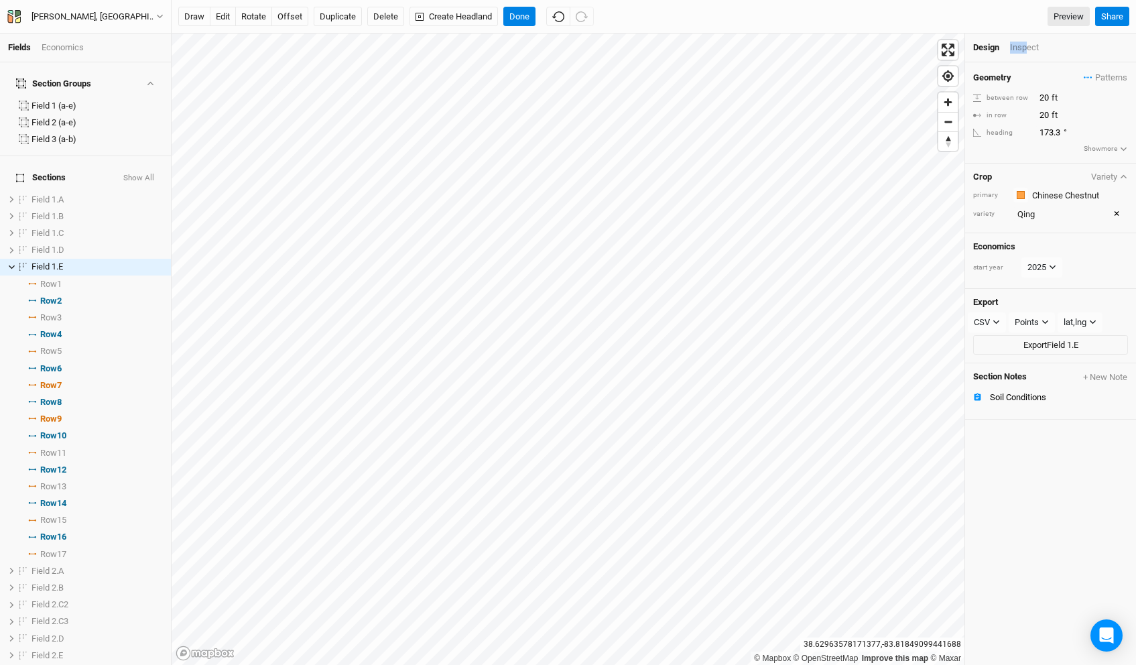
click at [1027, 42] on div "Inspect" at bounding box center [1034, 48] width 48 height 12
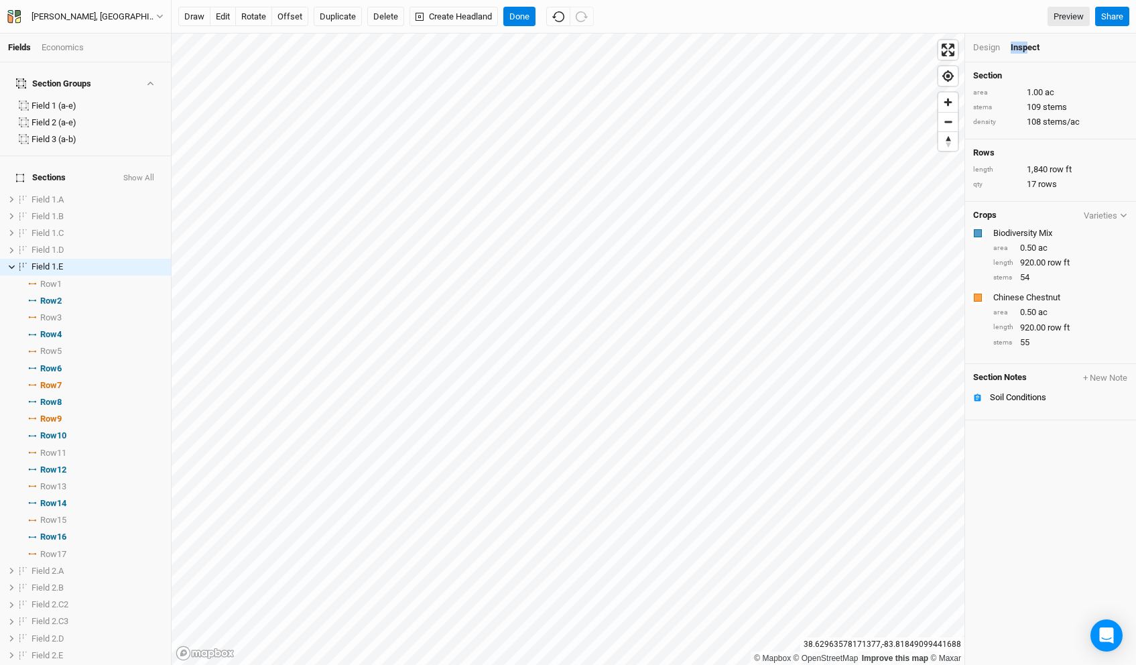
click at [1107, 216] on button "Varieties" at bounding box center [1105, 215] width 45 height 10
click at [1023, 54] on div "Design Inspect" at bounding box center [1050, 48] width 171 height 29
click at [1047, 48] on icon "button" at bounding box center [1048, 47] width 7 height 7
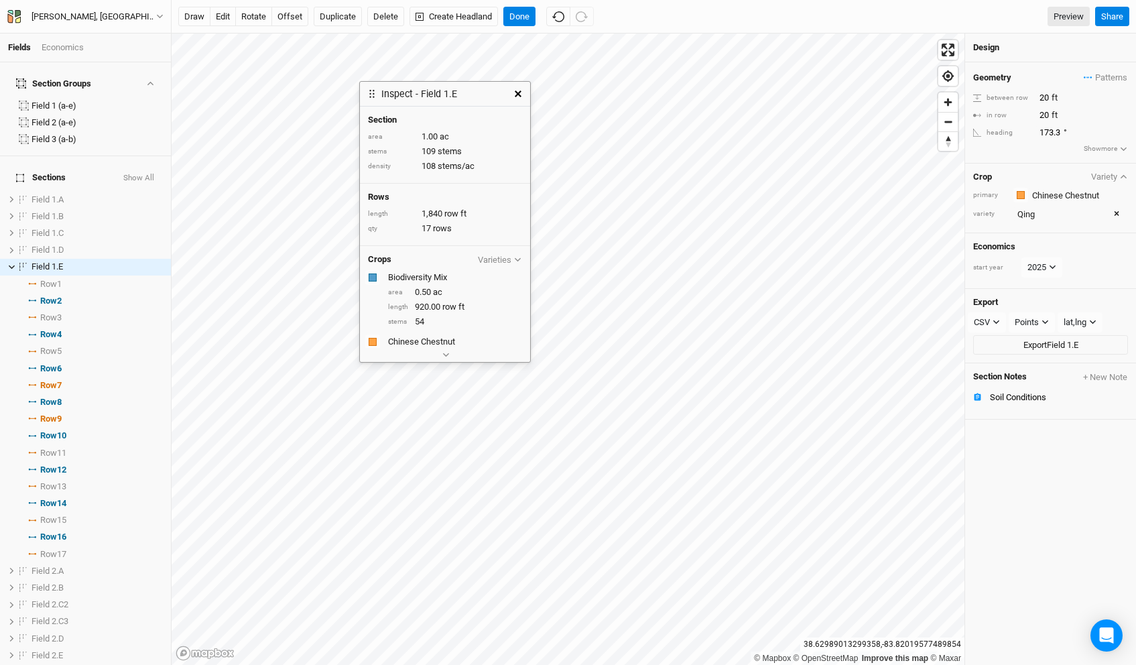
drag, startPoint x: 832, startPoint y: 56, endPoint x: 407, endPoint y: 74, distance: 424.5
click at [407, 88] on h3 "Inspect - Field 1.E" at bounding box center [419, 93] width 76 height 11
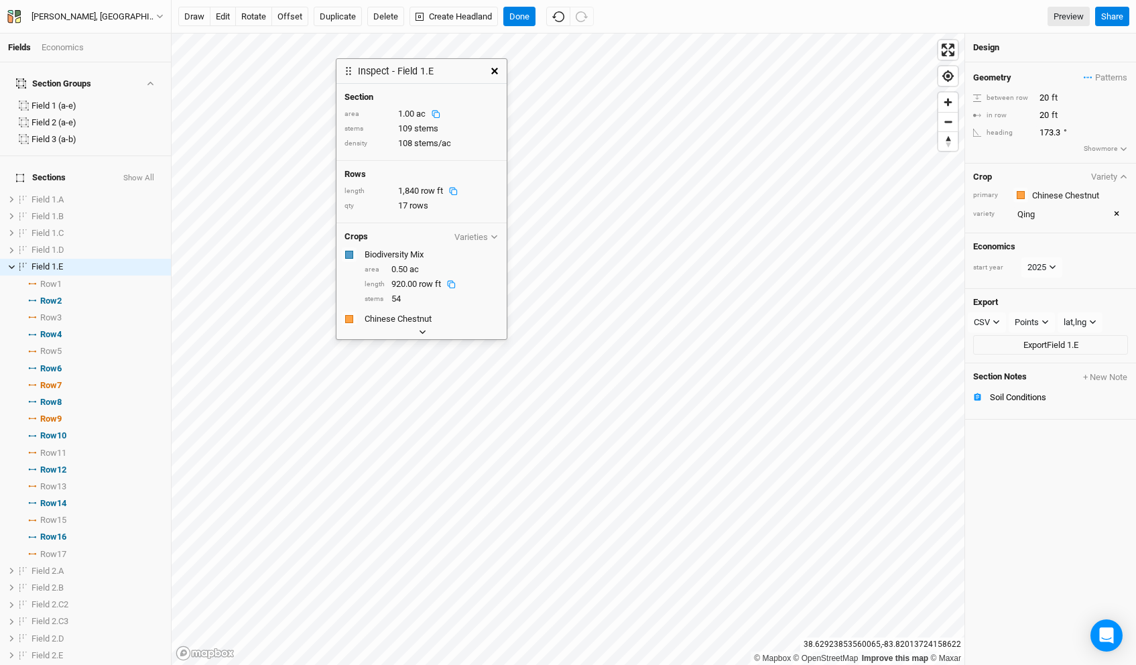
click at [420, 332] on icon "button" at bounding box center [422, 331] width 7 height 7
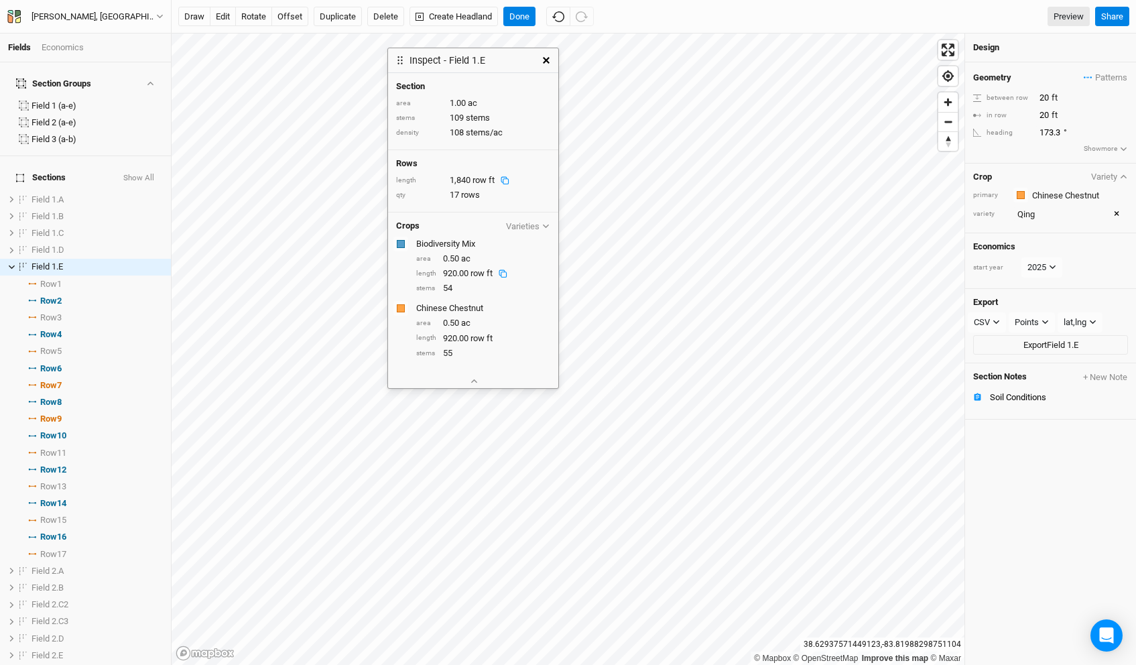
drag, startPoint x: 418, startPoint y: 69, endPoint x: 475, endPoint y: 58, distance: 58.1
click at [475, 58] on h3 "Inspect - Field 1.E" at bounding box center [447, 60] width 76 height 11
click at [536, 224] on button "Varieties" at bounding box center [532, 225] width 45 height 10
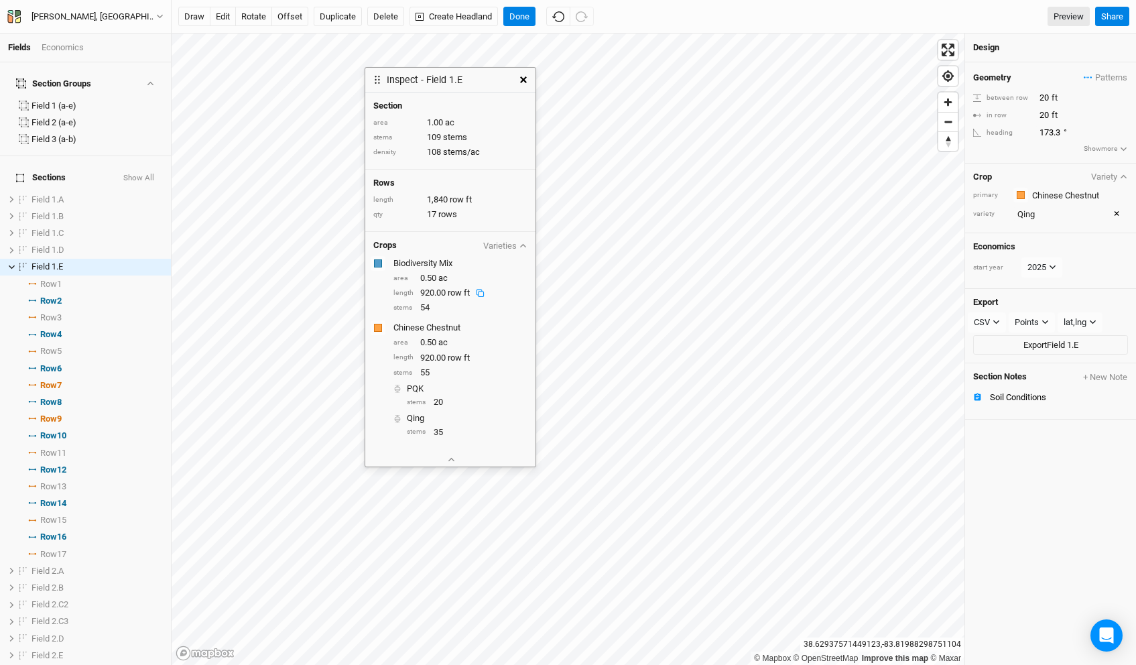
drag, startPoint x: 480, startPoint y: 62, endPoint x: 442, endPoint y: 68, distance: 38.8
click at [442, 74] on h3 "Inspect - Field 1.E" at bounding box center [425, 79] width 76 height 11
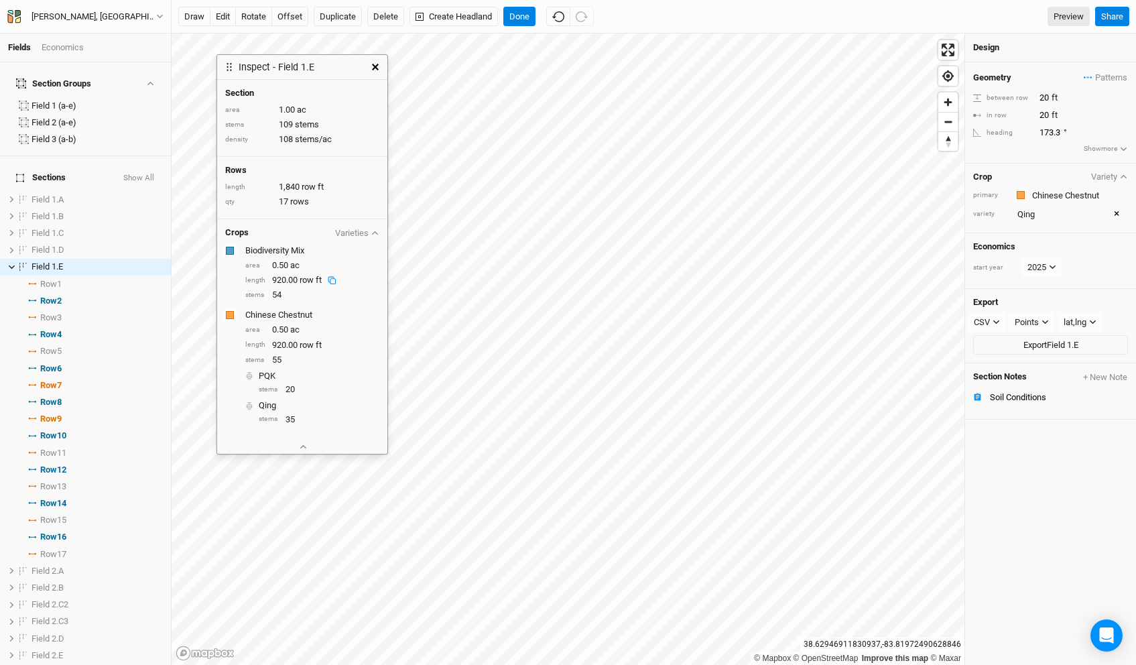
drag, startPoint x: 415, startPoint y: 63, endPoint x: 279, endPoint y: 63, distance: 136.0
click at [279, 63] on h3 "Inspect - Field 1.E" at bounding box center [277, 67] width 76 height 11
click at [227, 13] on button "edit" at bounding box center [223, 17] width 26 height 20
click at [300, 17] on button "offset" at bounding box center [289, 17] width 37 height 20
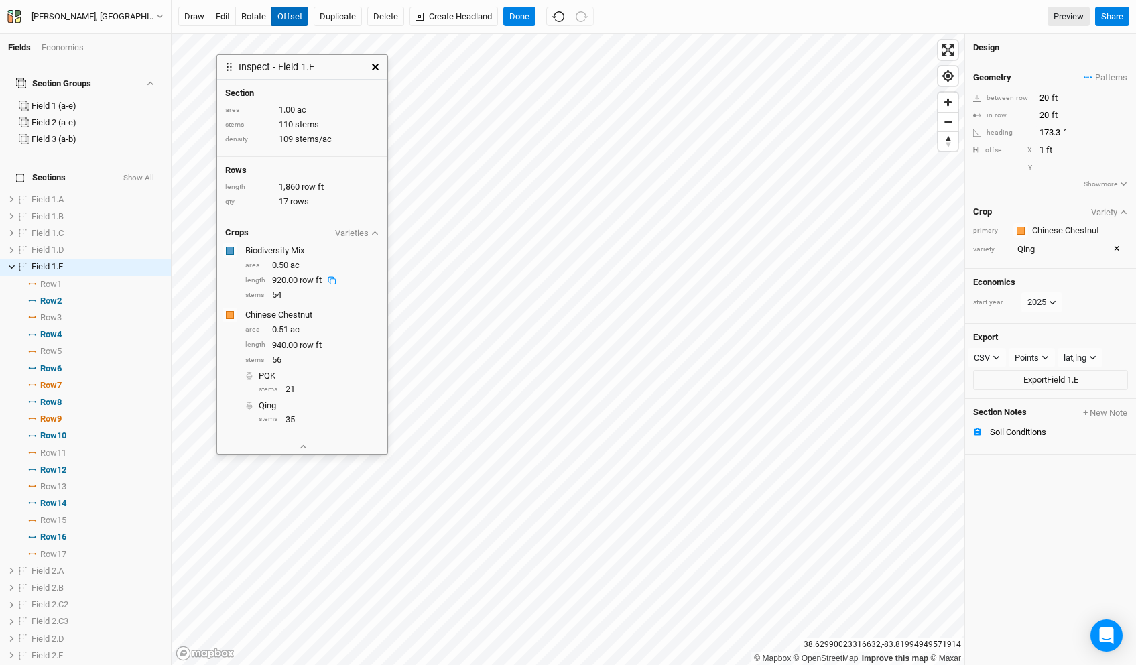
type input "0"
type input "-2"
click at [518, 19] on button "Done" at bounding box center [519, 17] width 32 height 20
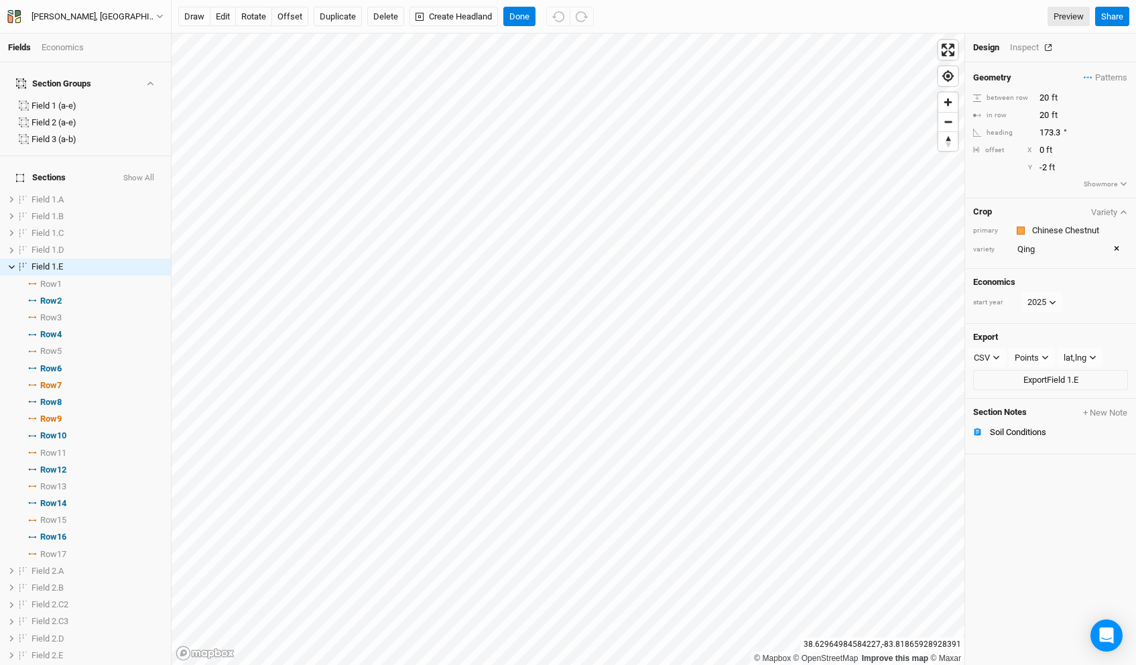
click at [1046, 46] on icon "button" at bounding box center [1048, 47] width 7 height 7
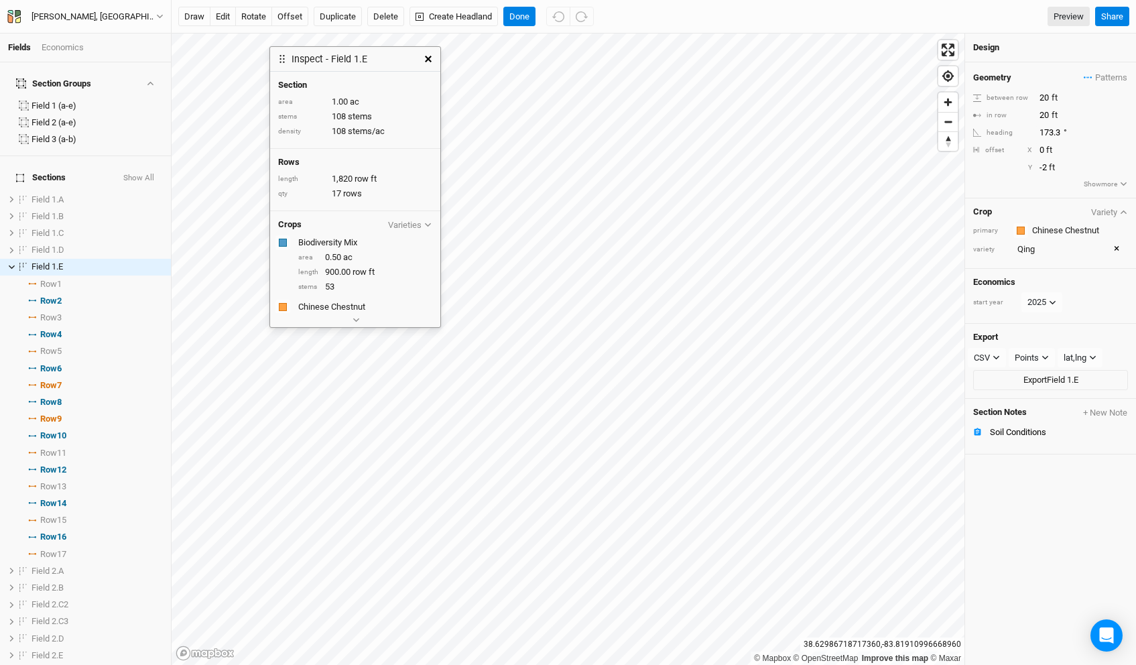
drag, startPoint x: 836, startPoint y: 50, endPoint x: 320, endPoint y: 58, distance: 515.4
click at [320, 58] on h3 "Inspect - Field 1.E" at bounding box center [329, 59] width 76 height 11
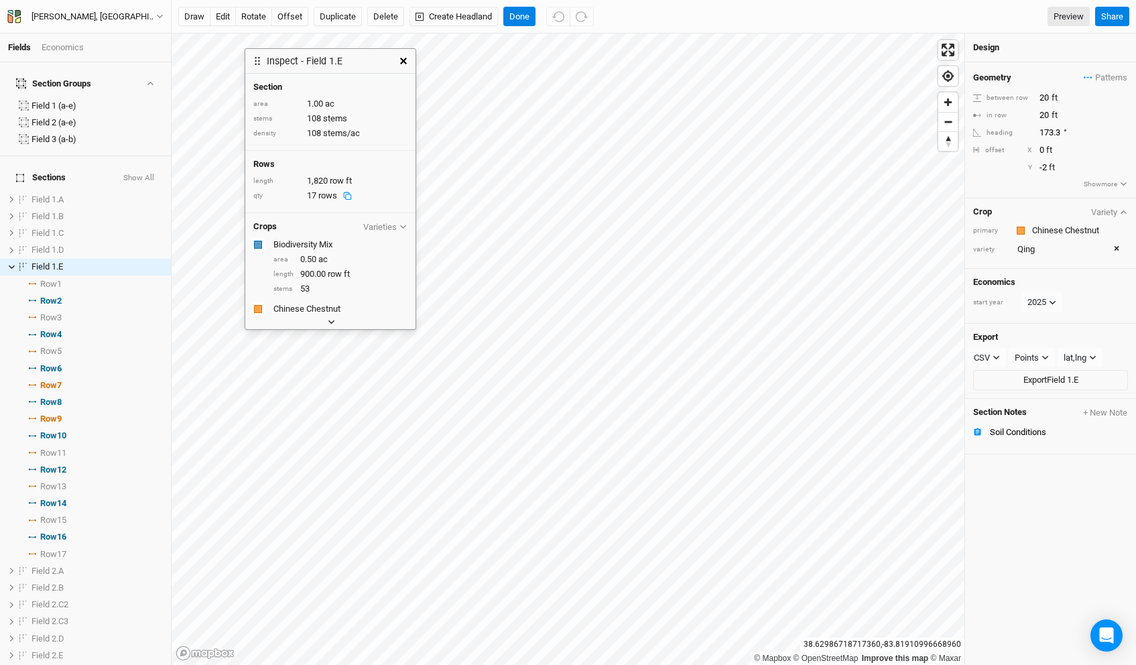
click at [322, 321] on button "button" at bounding box center [331, 322] width 22 height 14
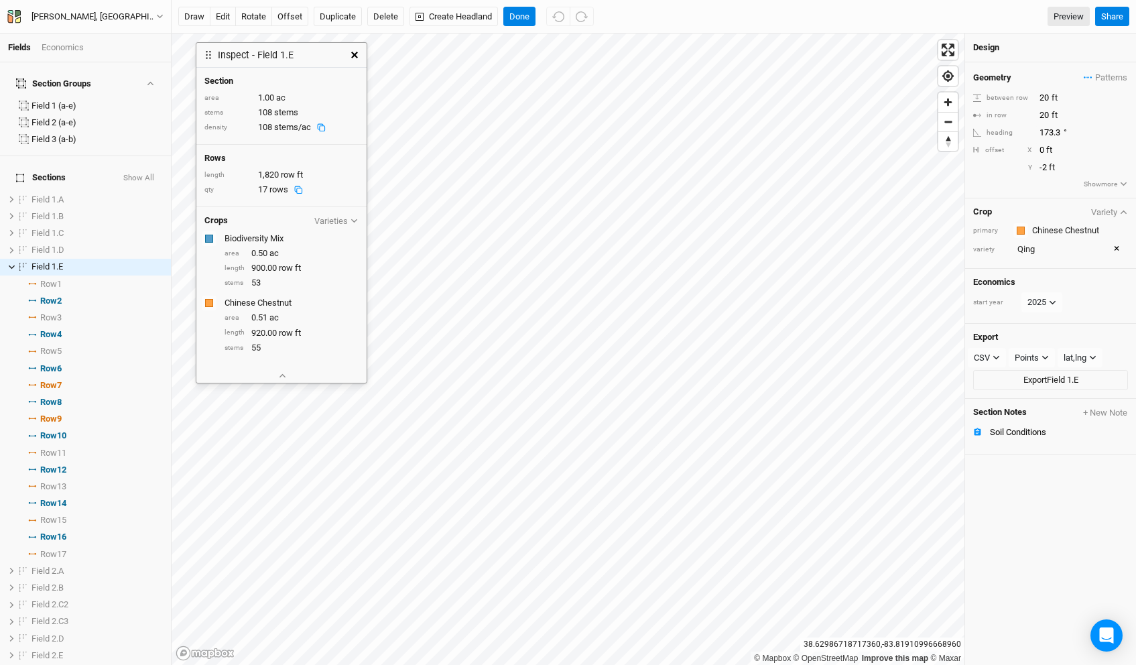
drag, startPoint x: 334, startPoint y: 64, endPoint x: 287, endPoint y: 58, distance: 47.3
click at [287, 58] on h3 "Inspect - Field 1.E" at bounding box center [256, 55] width 76 height 11
click at [346, 216] on button "Varieties" at bounding box center [336, 221] width 45 height 10
